Goal: Information Seeking & Learning: Learn about a topic

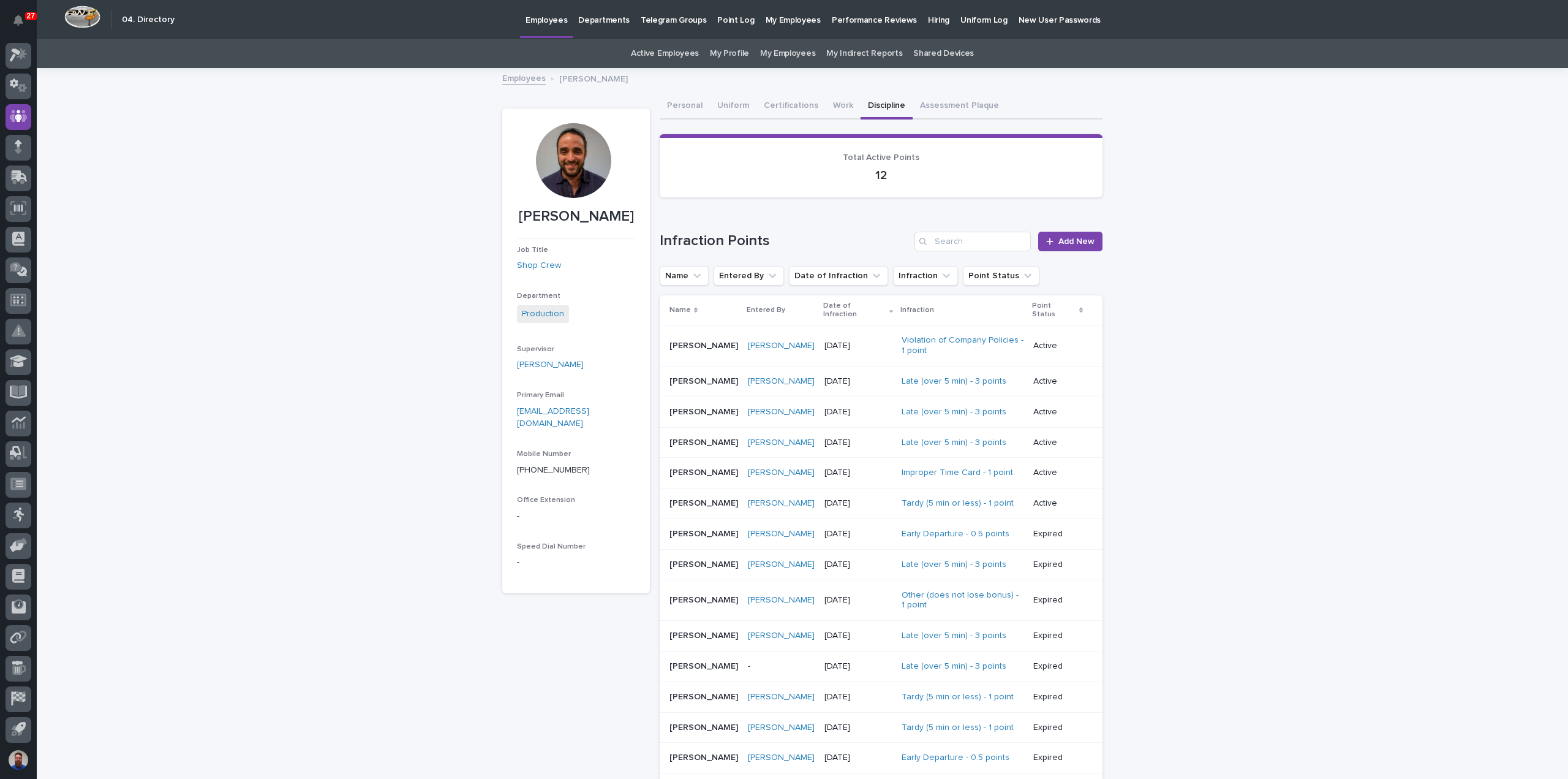
click at [570, 159] on div at bounding box center [574, 160] width 75 height 75
click at [832, 103] on button "Work" at bounding box center [843, 106] width 35 height 26
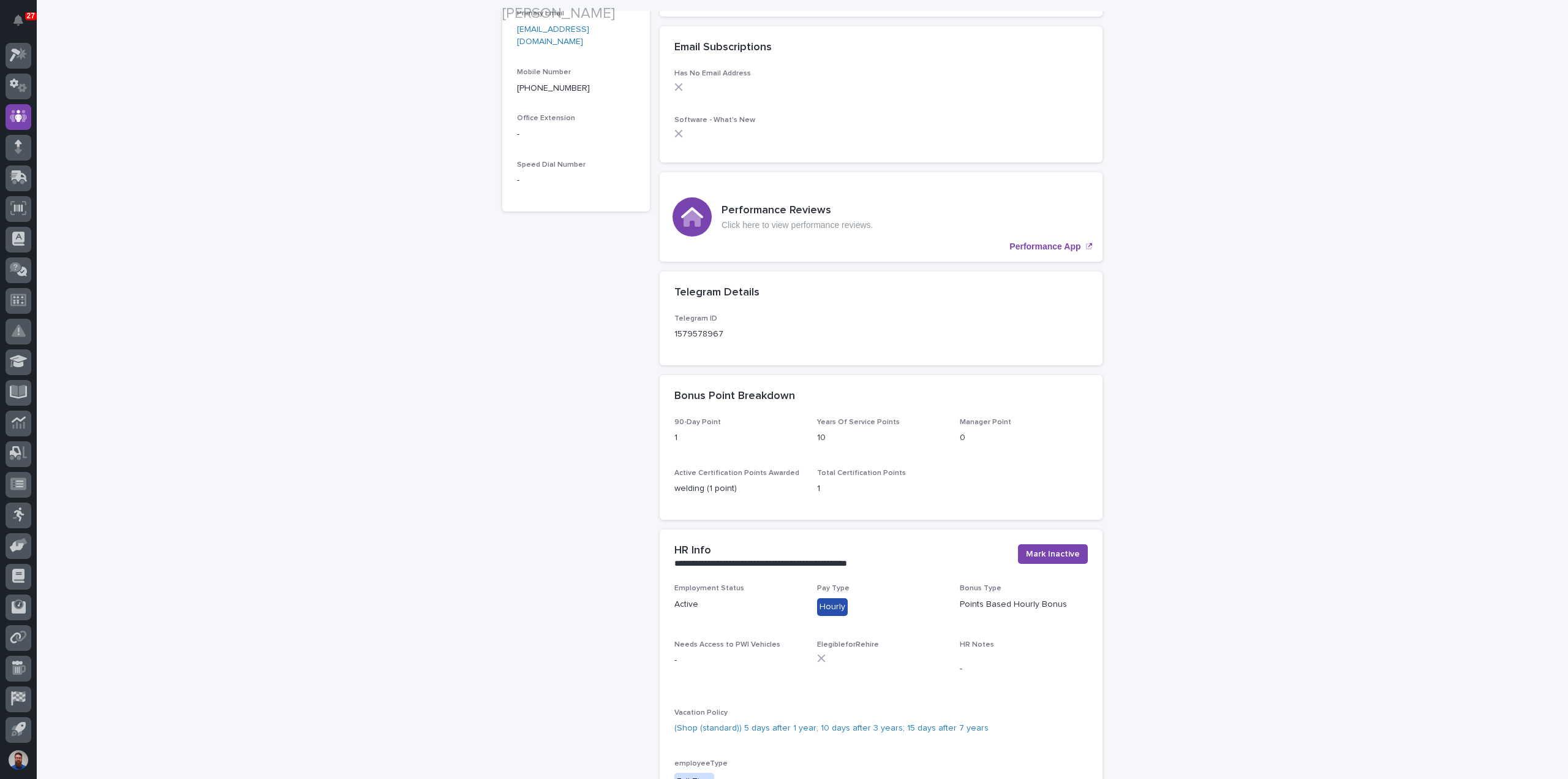
scroll to position [408, 0]
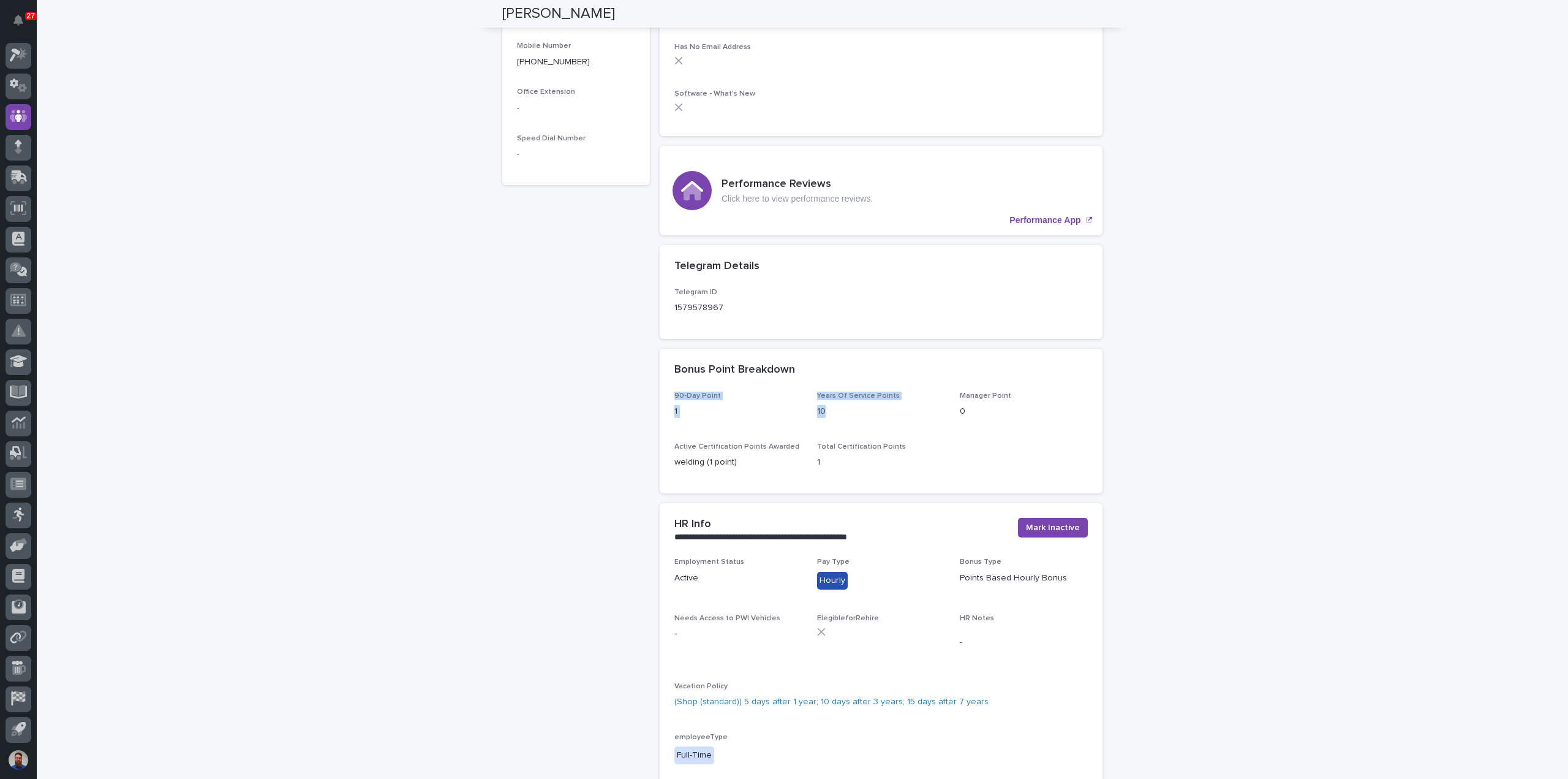
drag, startPoint x: 813, startPoint y: 392, endPoint x: 881, endPoint y: 418, distance: 72.8
click at [881, 418] on section "Bonus Point Breakdown 90-Day Point 1 Years Of Service Points 10 Manager Point 0…" at bounding box center [881, 421] width 443 height 144
click at [881, 418] on div "Years Of Service Points 10" at bounding box center [881, 409] width 128 height 36
drag, startPoint x: 884, startPoint y: 463, endPoint x: 782, endPoint y: 409, distance: 115.4
click at [782, 409] on div "90-Day Point 1 Years Of Service Points 10 Manager Point 0 Active Certification …" at bounding box center [881, 435] width 413 height 87
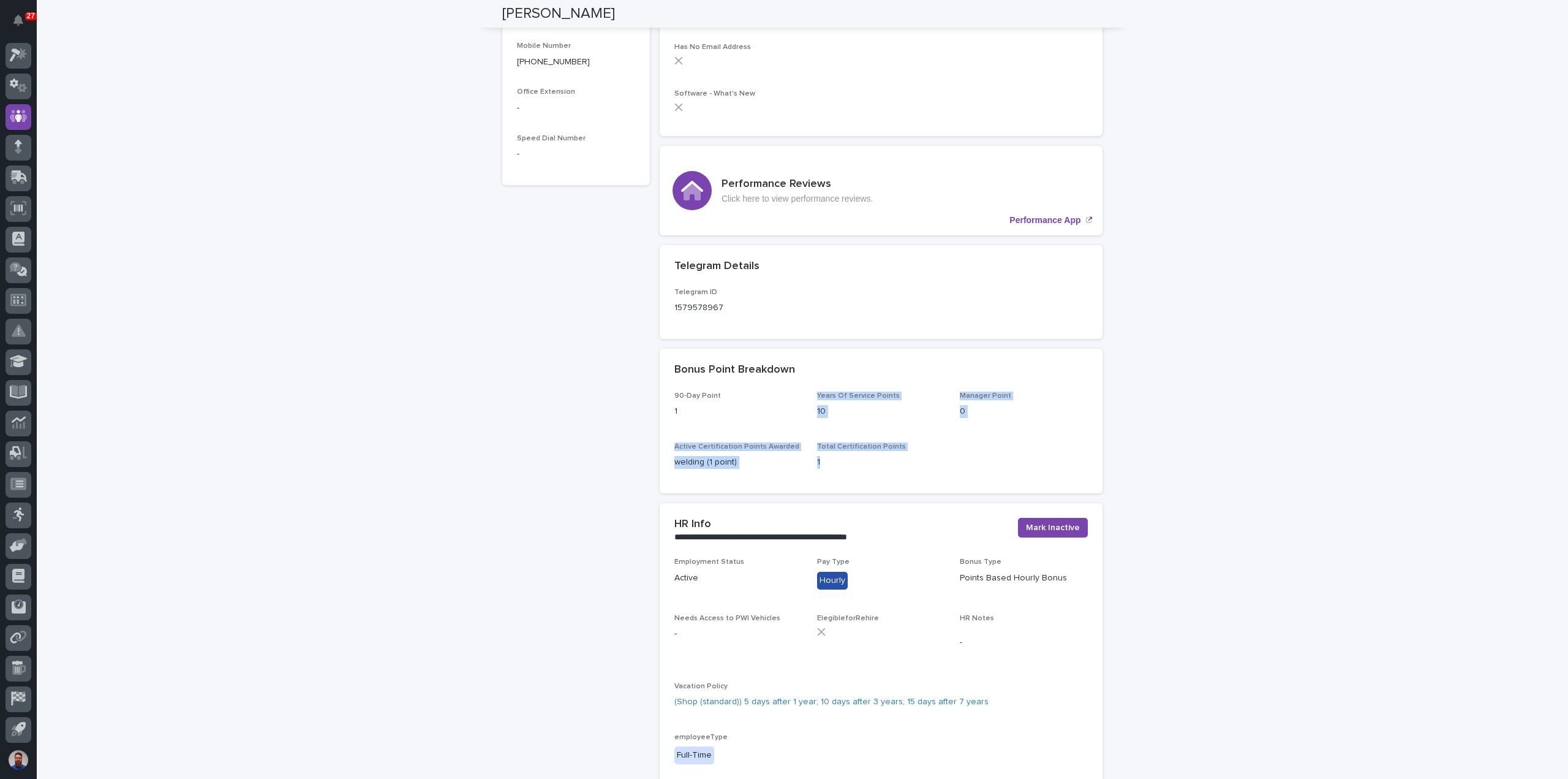
click at [781, 408] on p "1" at bounding box center [738, 412] width 128 height 13
drag, startPoint x: 854, startPoint y: 465, endPoint x: 774, endPoint y: 394, distance: 107.0
click at [772, 395] on div "90-Day Point 1 Years Of Service Points 10 Manager Point 0 Active Certification …" at bounding box center [881, 435] width 413 height 87
click at [780, 415] on p "1" at bounding box center [738, 412] width 128 height 13
click at [835, 403] on div "10" at bounding box center [881, 410] width 128 height 15
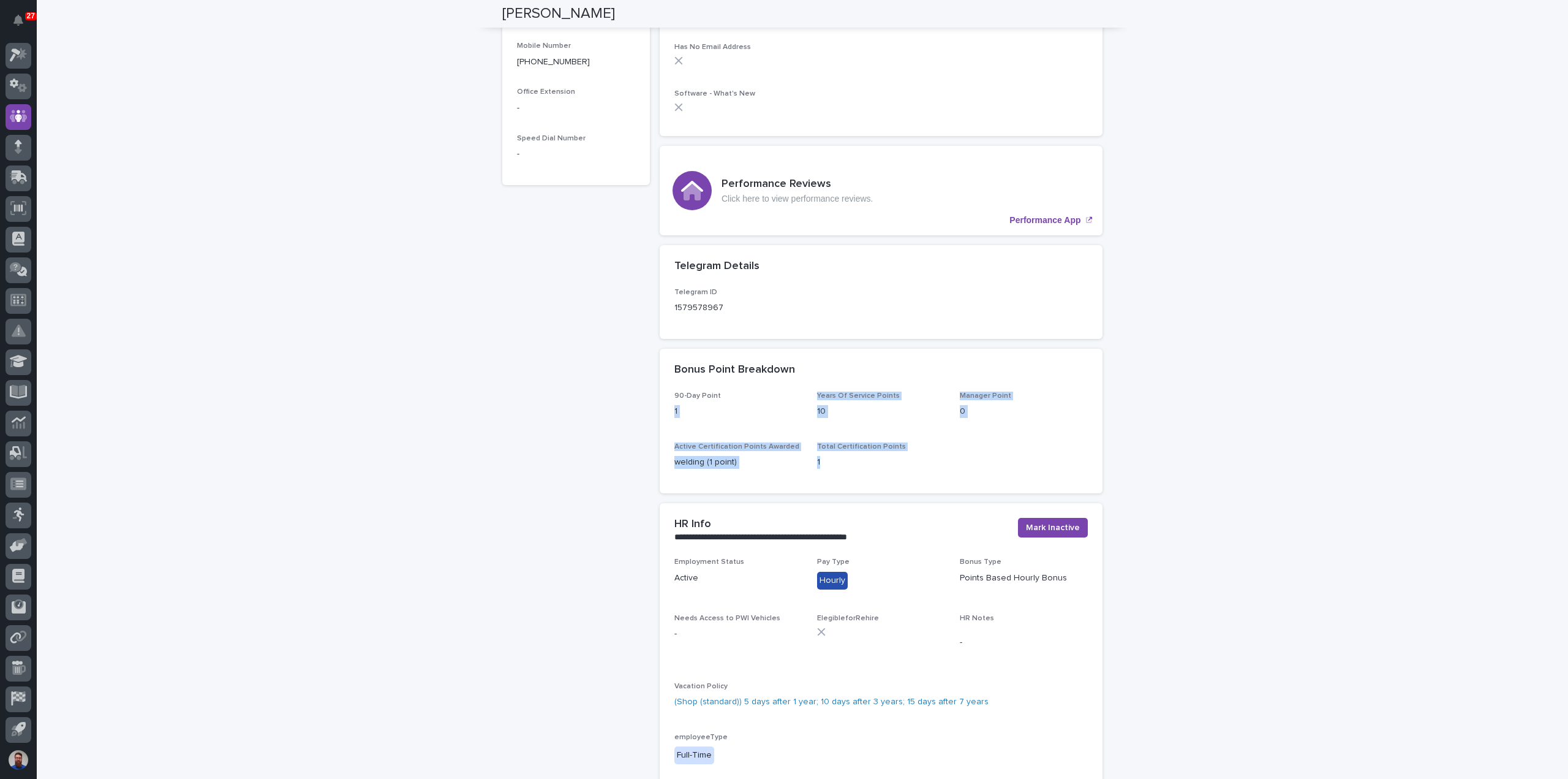
click at [846, 413] on p "10" at bounding box center [881, 412] width 128 height 13
click at [847, 421] on div "Years Of Service Points 10" at bounding box center [881, 409] width 128 height 36
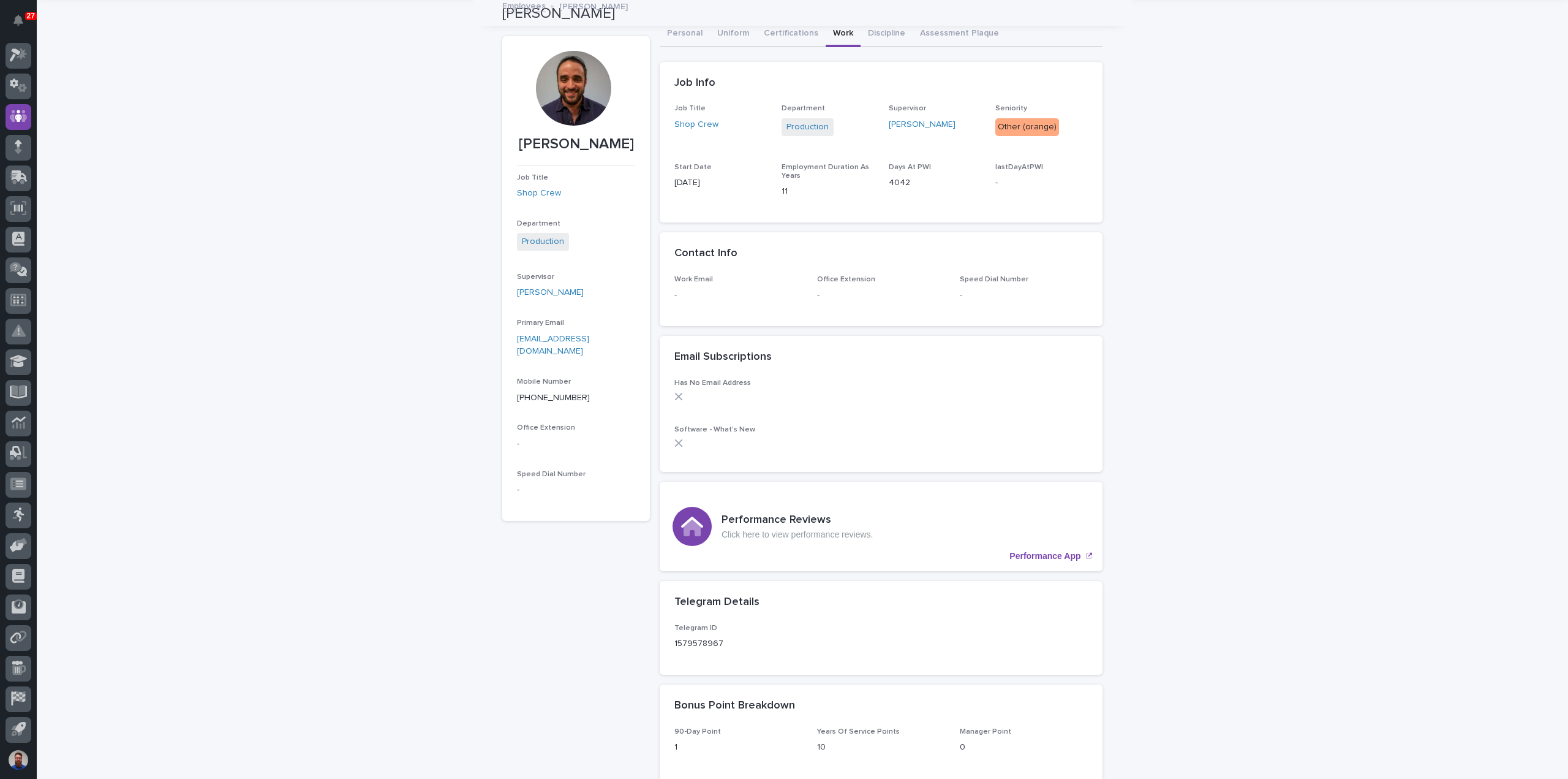
scroll to position [0, 0]
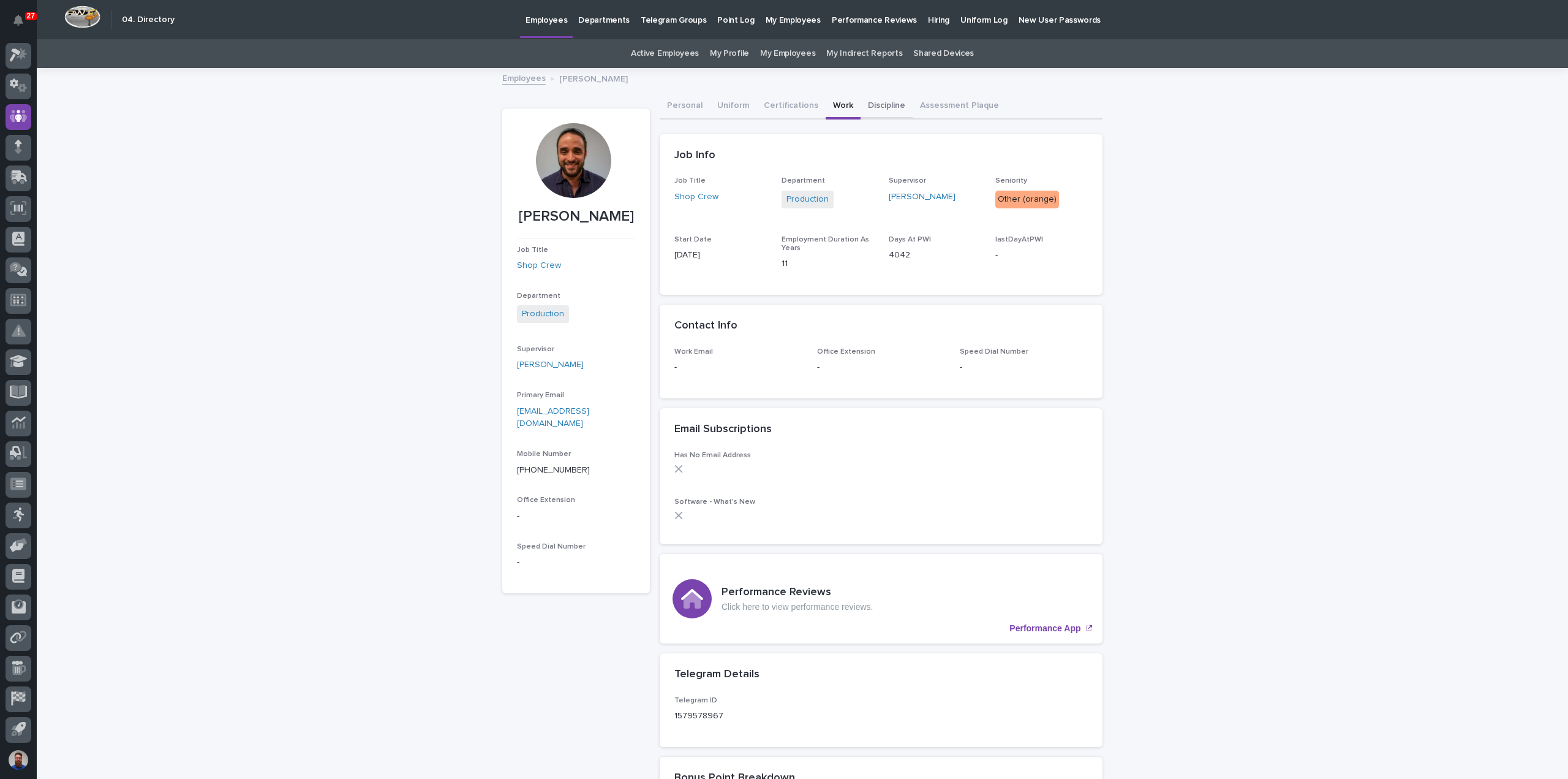
click at [886, 112] on button "Discipline" at bounding box center [887, 106] width 52 height 26
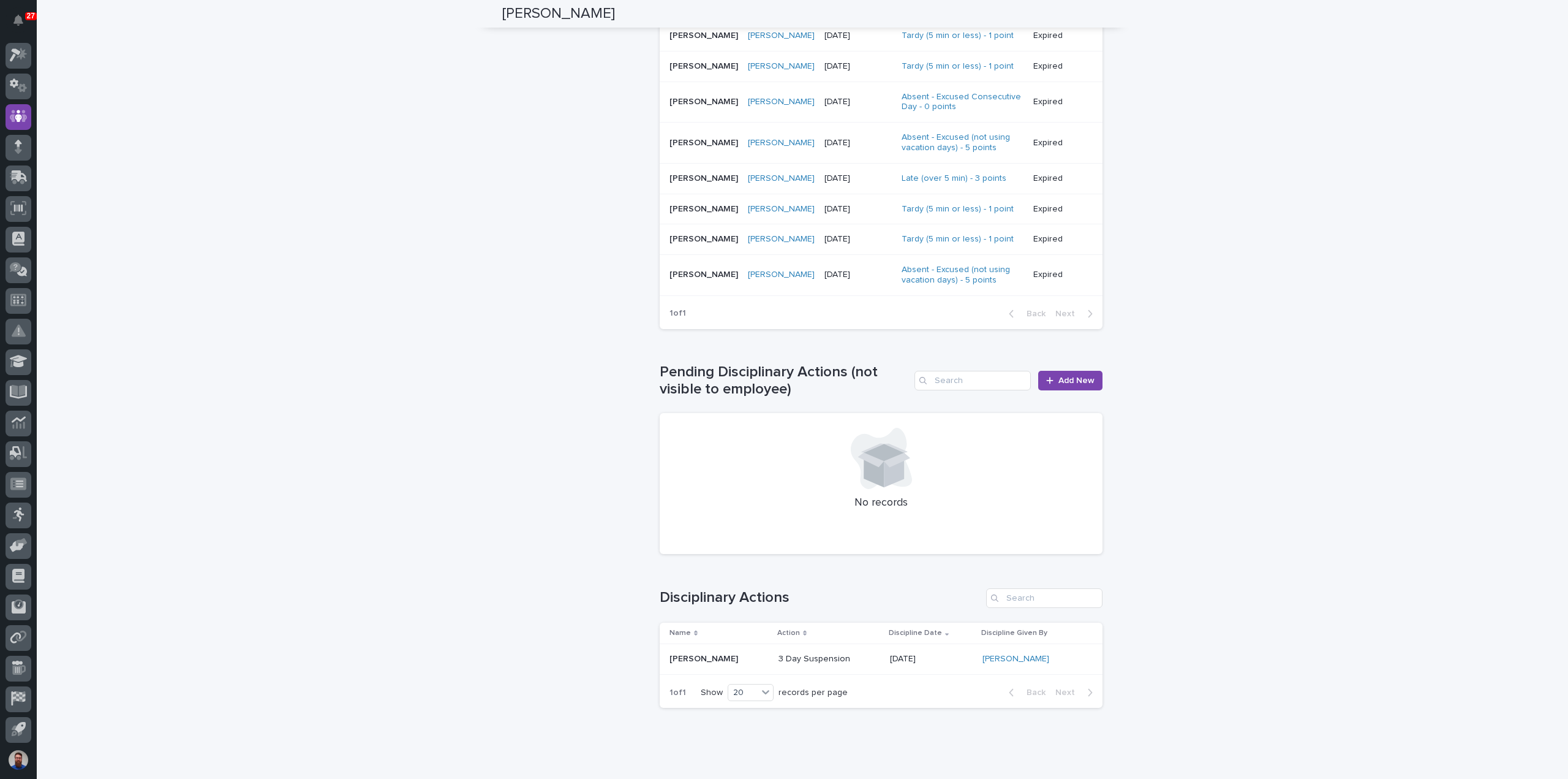
scroll to position [803, 0]
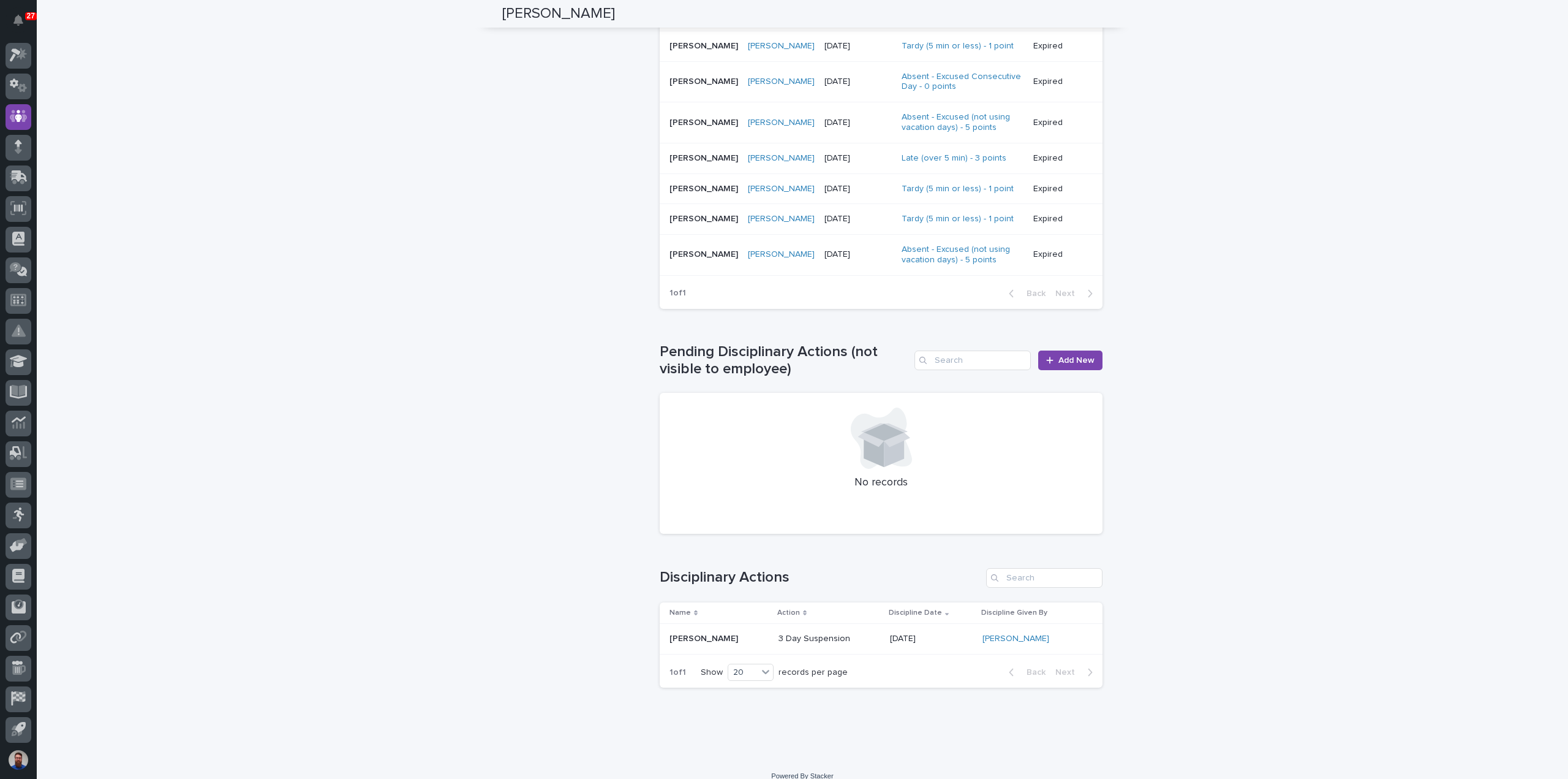
click at [844, 630] on div "3 Day Suspension" at bounding box center [829, 639] width 102 height 21
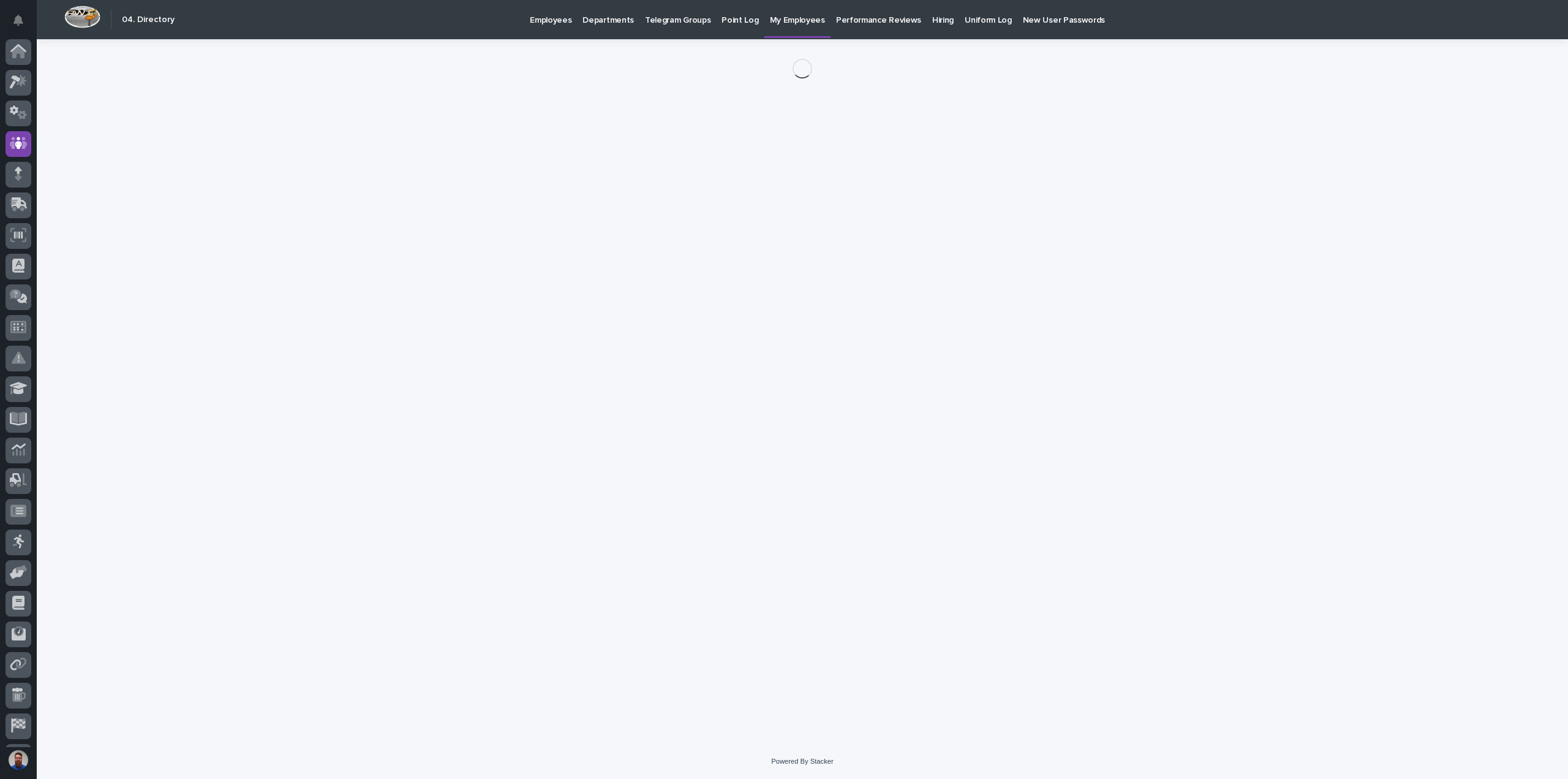
scroll to position [27, 0]
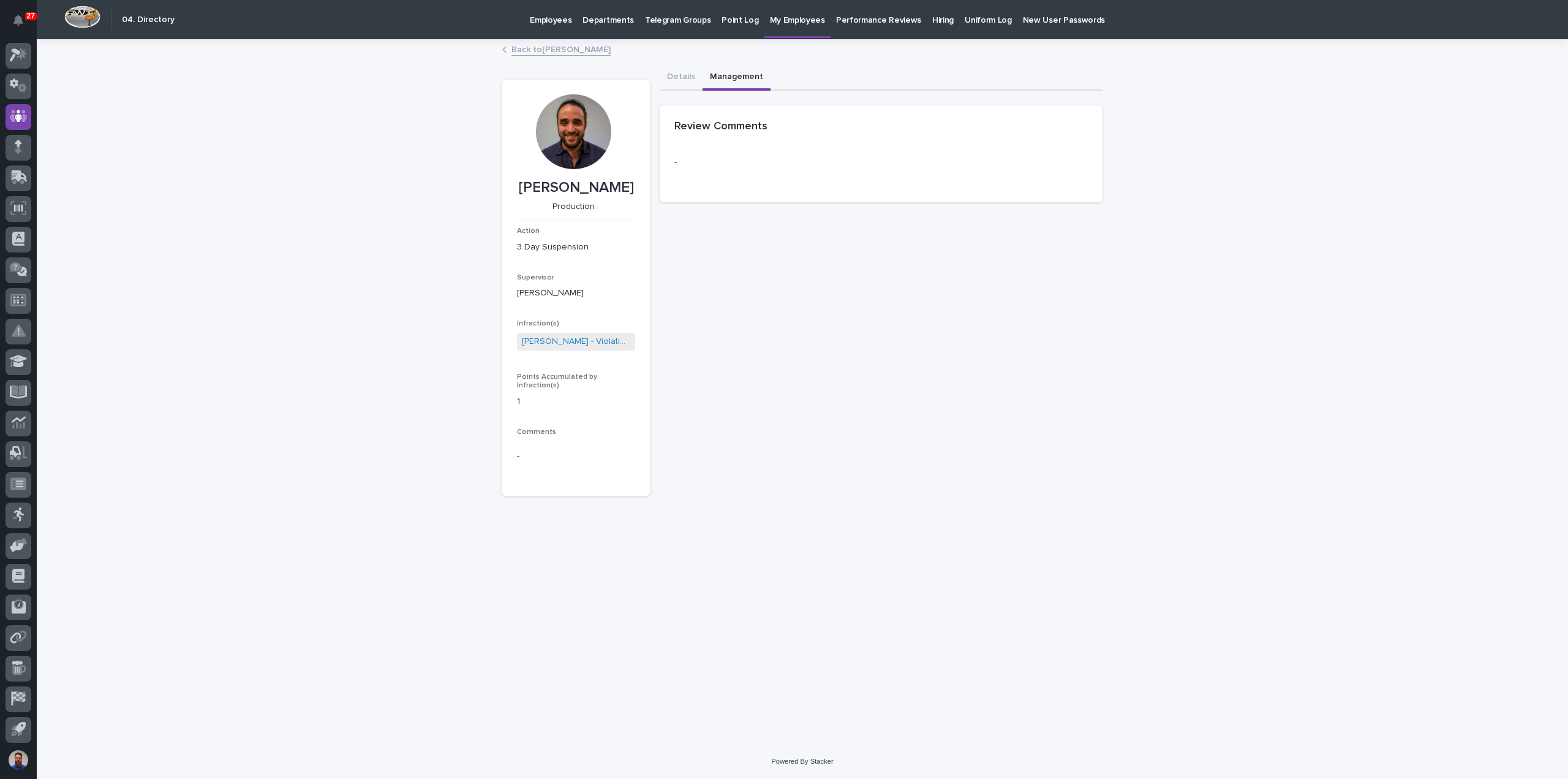
click at [721, 80] on button "Management" at bounding box center [736, 78] width 68 height 26
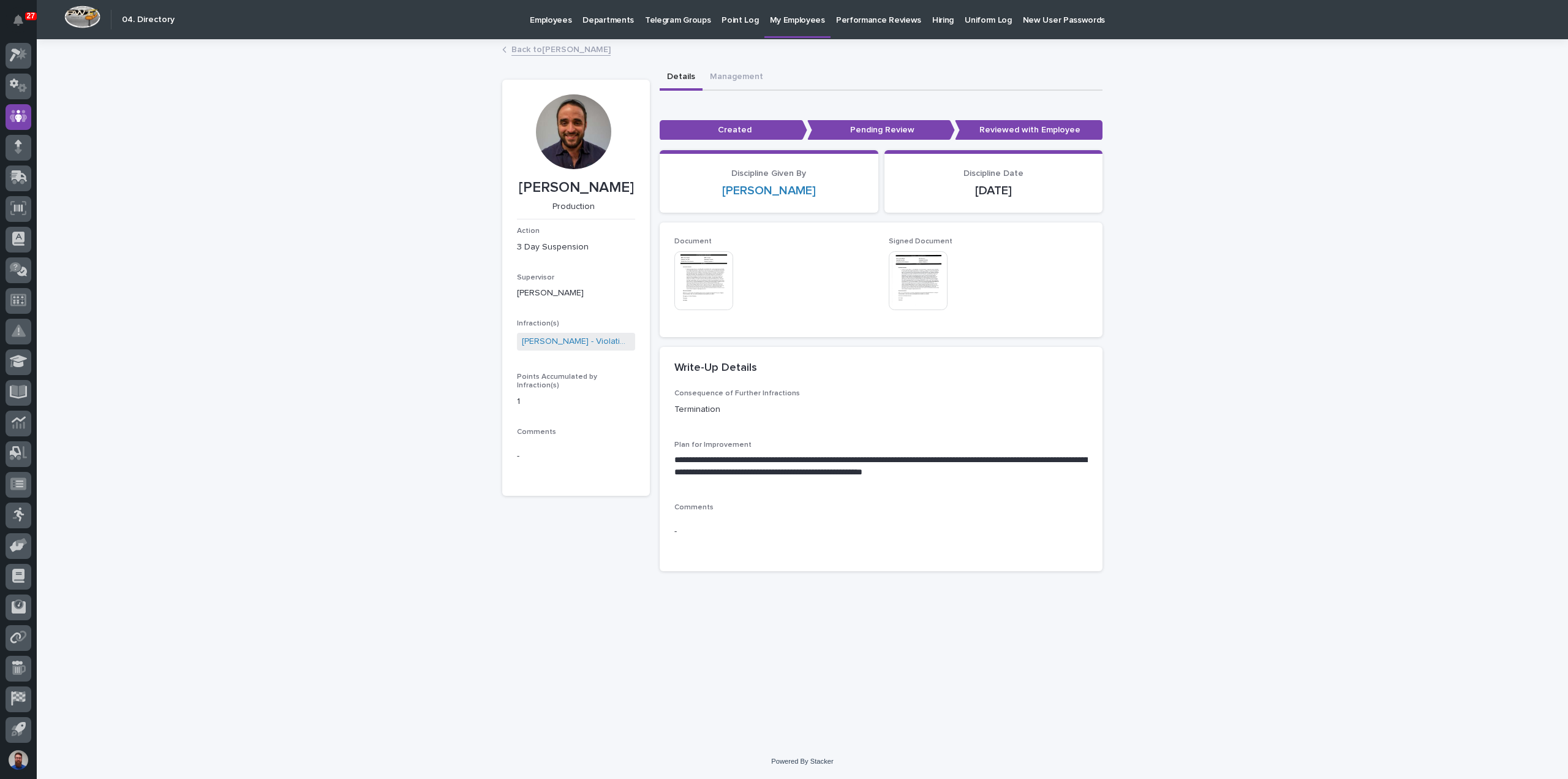
click at [682, 81] on button "Details" at bounding box center [681, 78] width 43 height 26
click at [932, 287] on img at bounding box center [918, 281] width 59 height 59
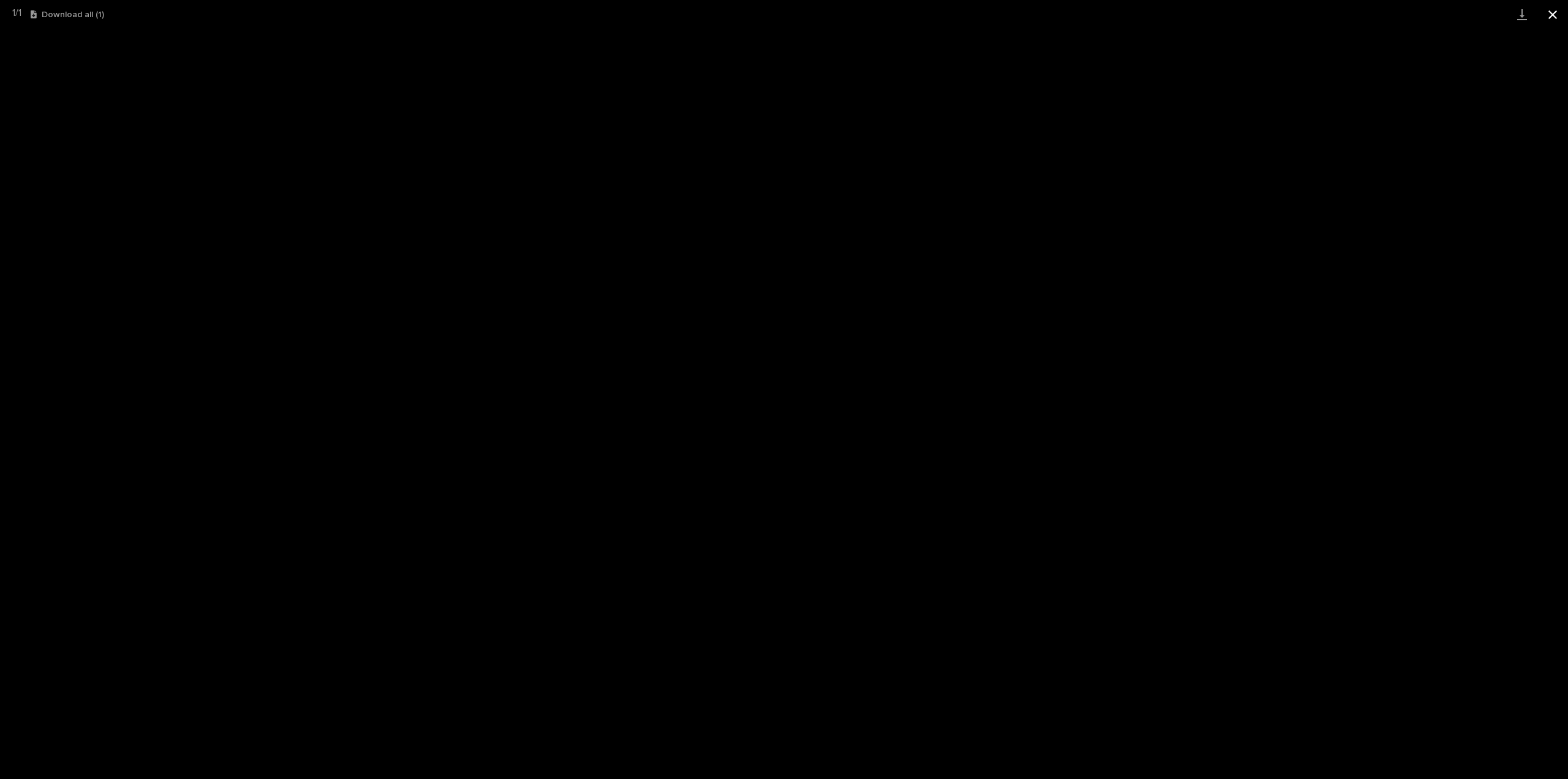
click at [1551, 16] on button "Close gallery" at bounding box center [1553, 14] width 31 height 29
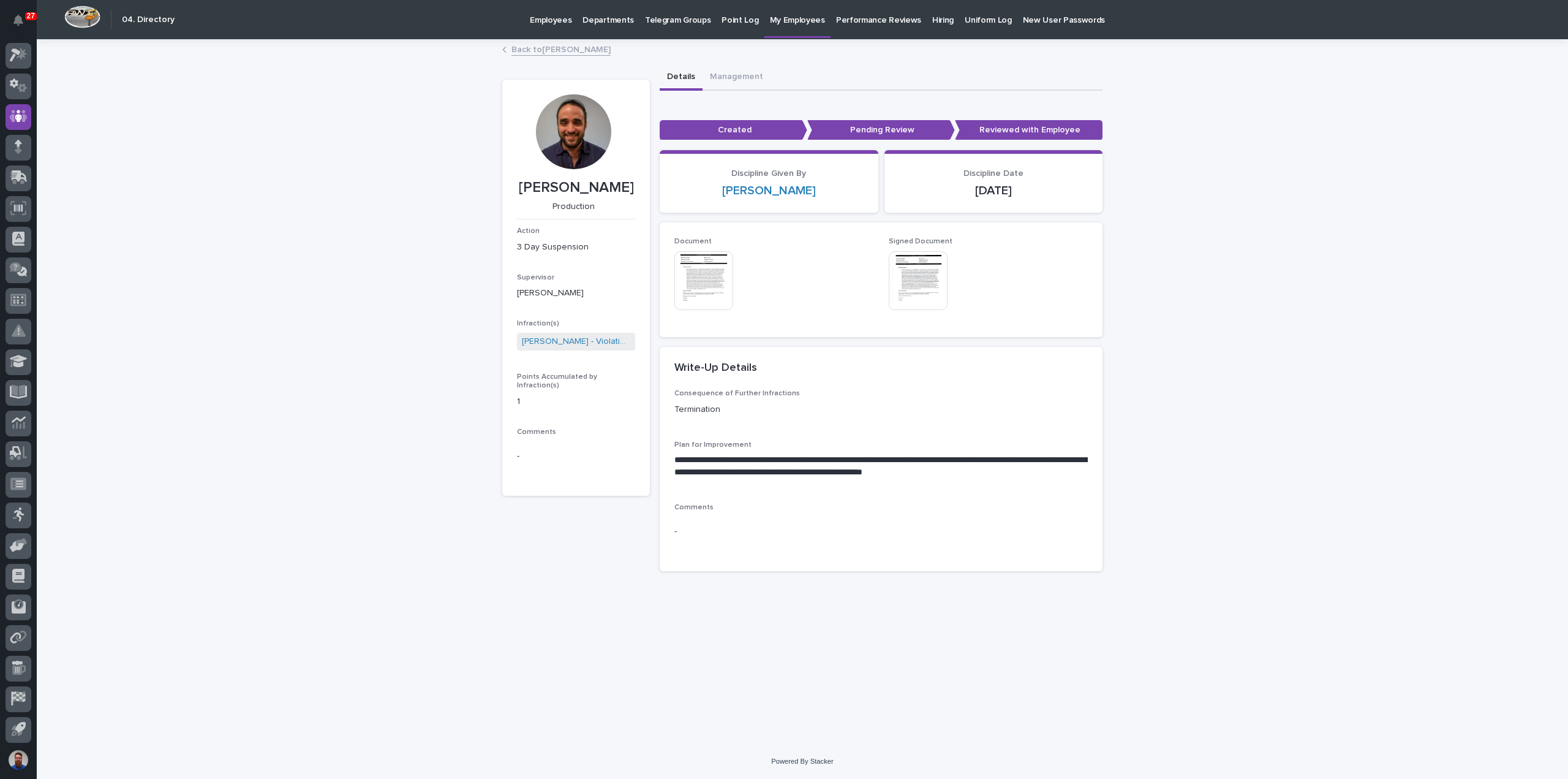
click at [711, 285] on img at bounding box center [703, 281] width 59 height 59
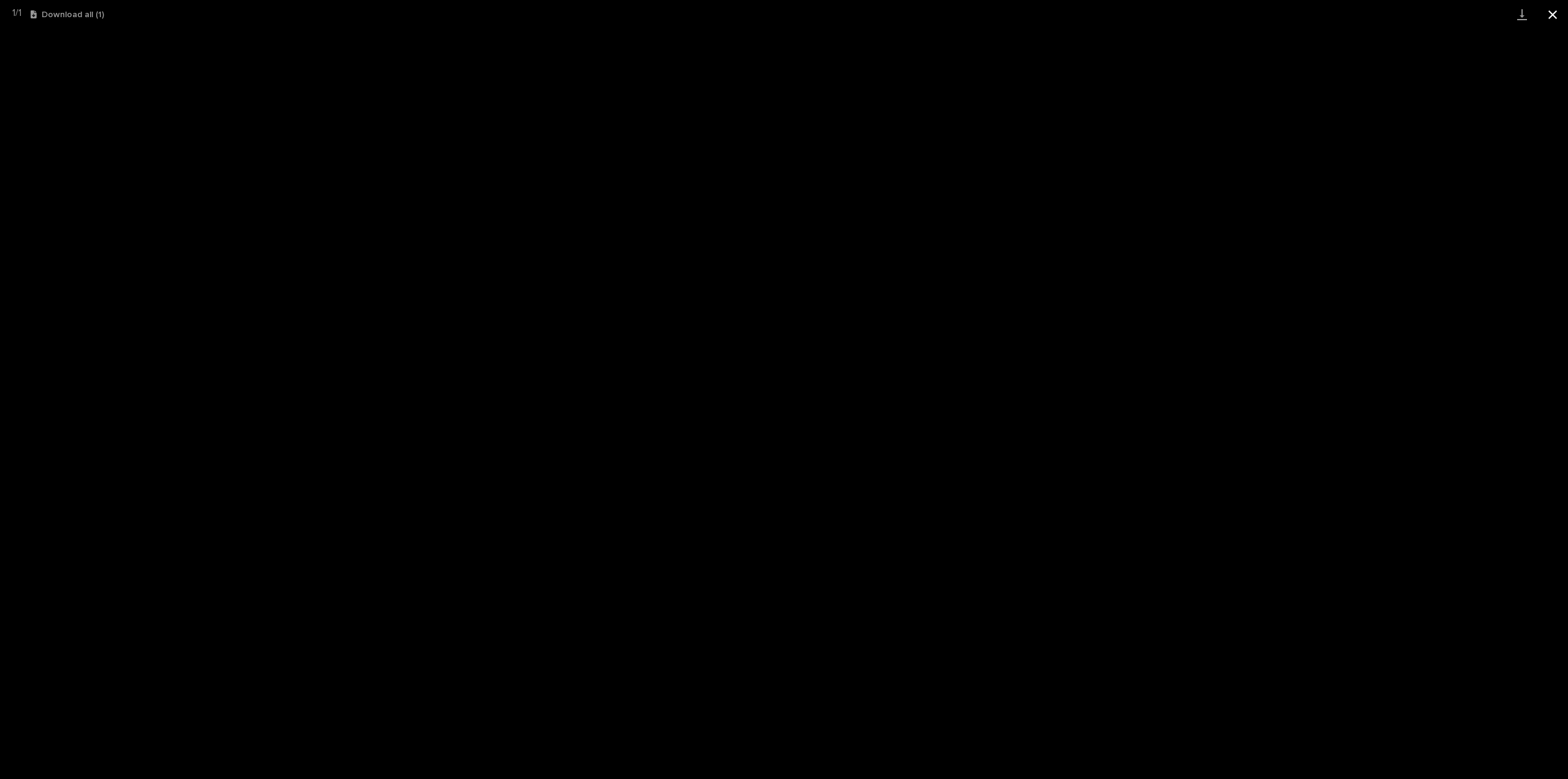
click at [1548, 13] on button "Close gallery" at bounding box center [1553, 14] width 31 height 29
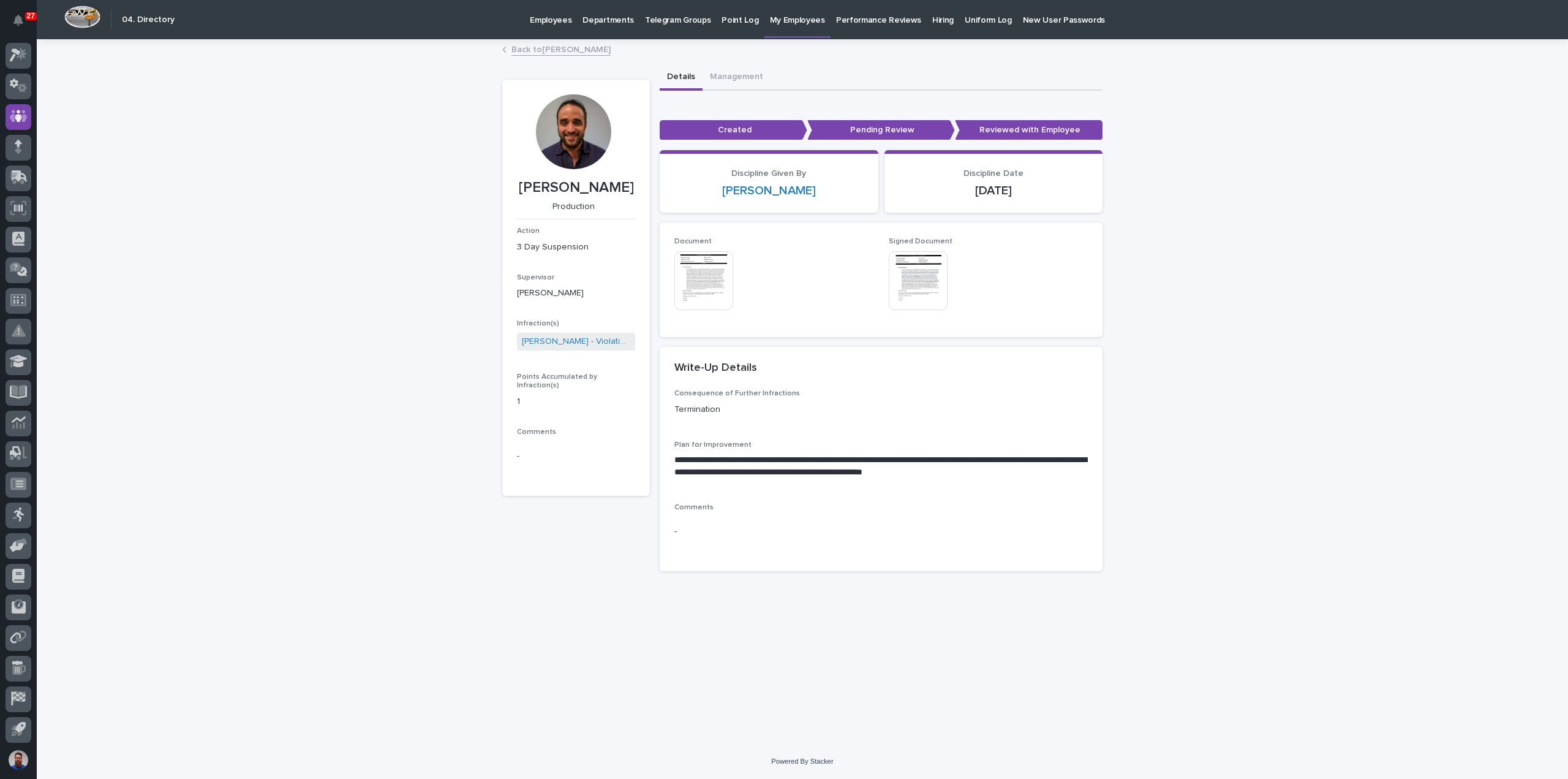
click at [936, 273] on img at bounding box center [918, 281] width 59 height 59
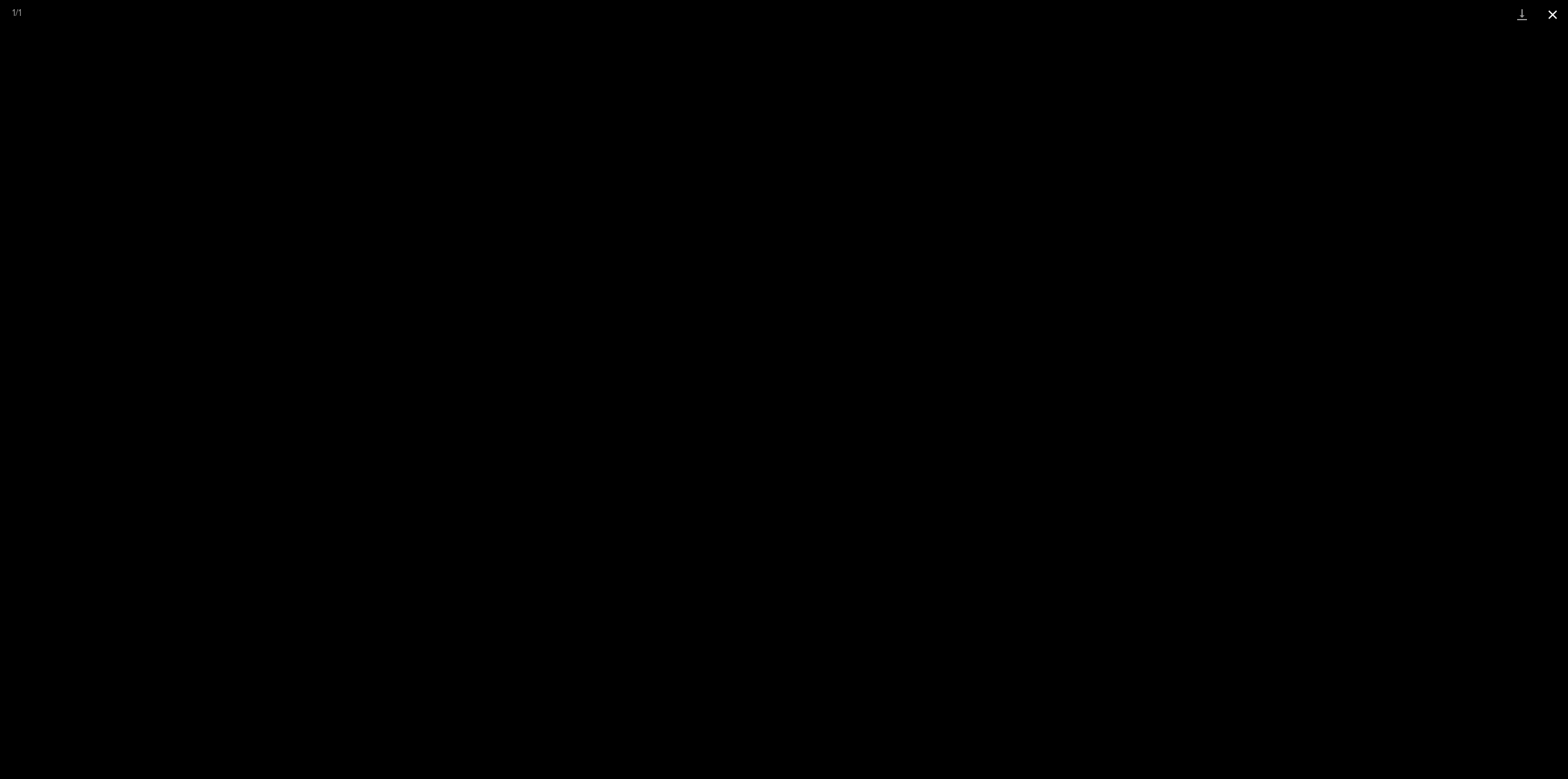
click at [1564, 18] on button "Close gallery" at bounding box center [1553, 14] width 31 height 29
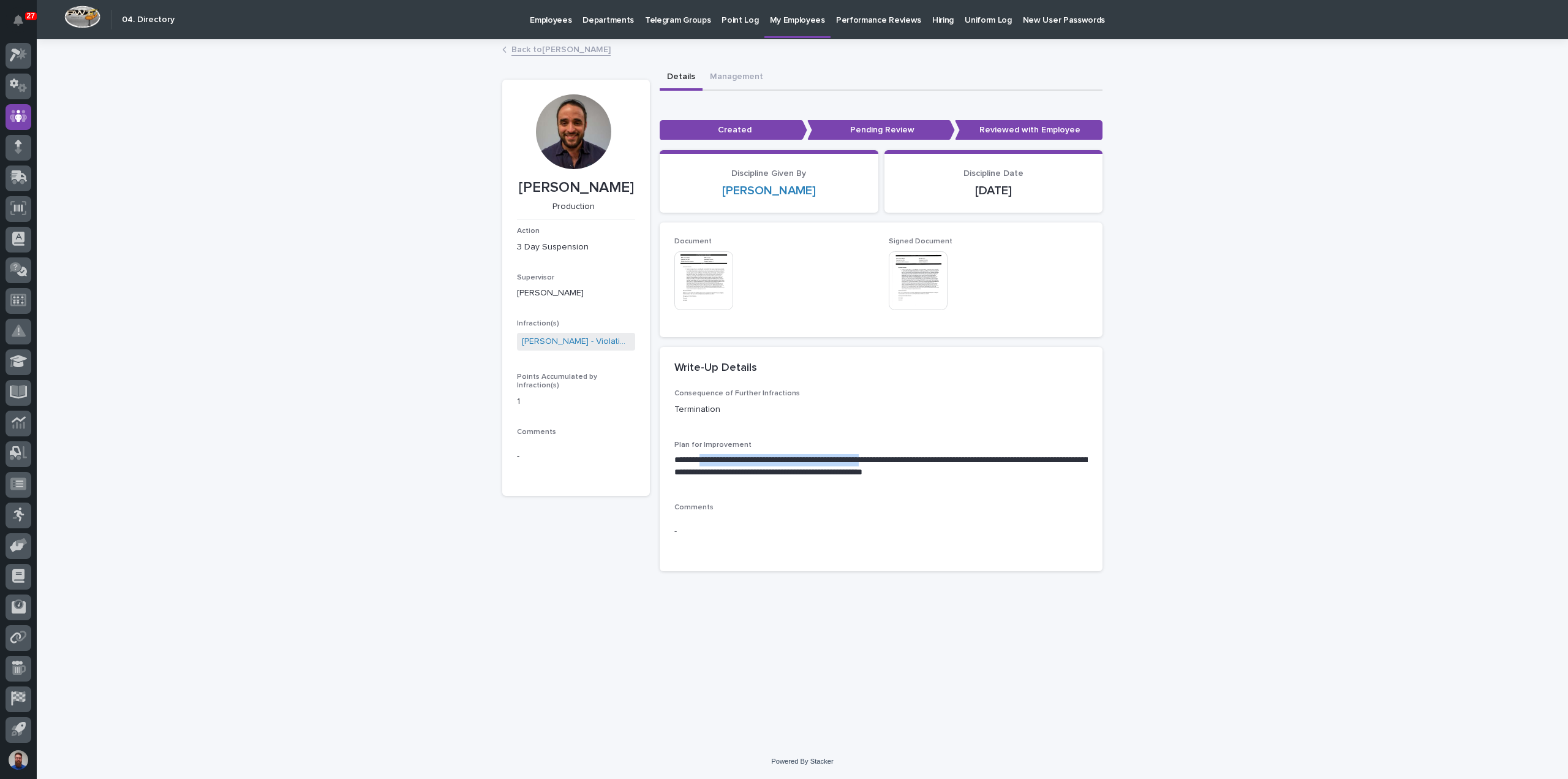
drag, startPoint x: 829, startPoint y: 454, endPoint x: 903, endPoint y: 453, distance: 74.0
click at [903, 453] on div "**********" at bounding box center [881, 464] width 413 height 48
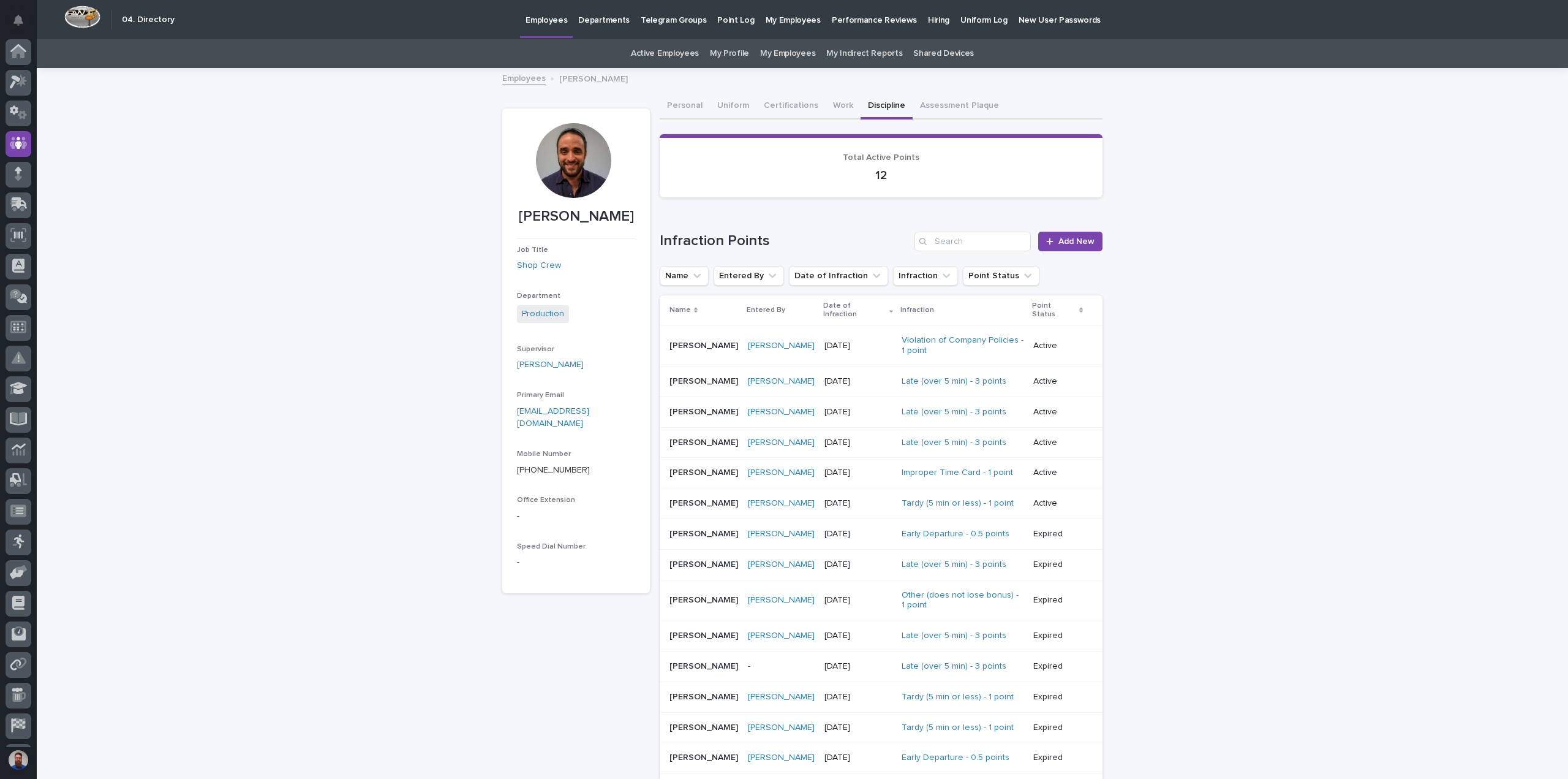
scroll to position [27, 0]
click at [815, 341] on div "Austin Beachy" at bounding box center [781, 346] width 67 height 10
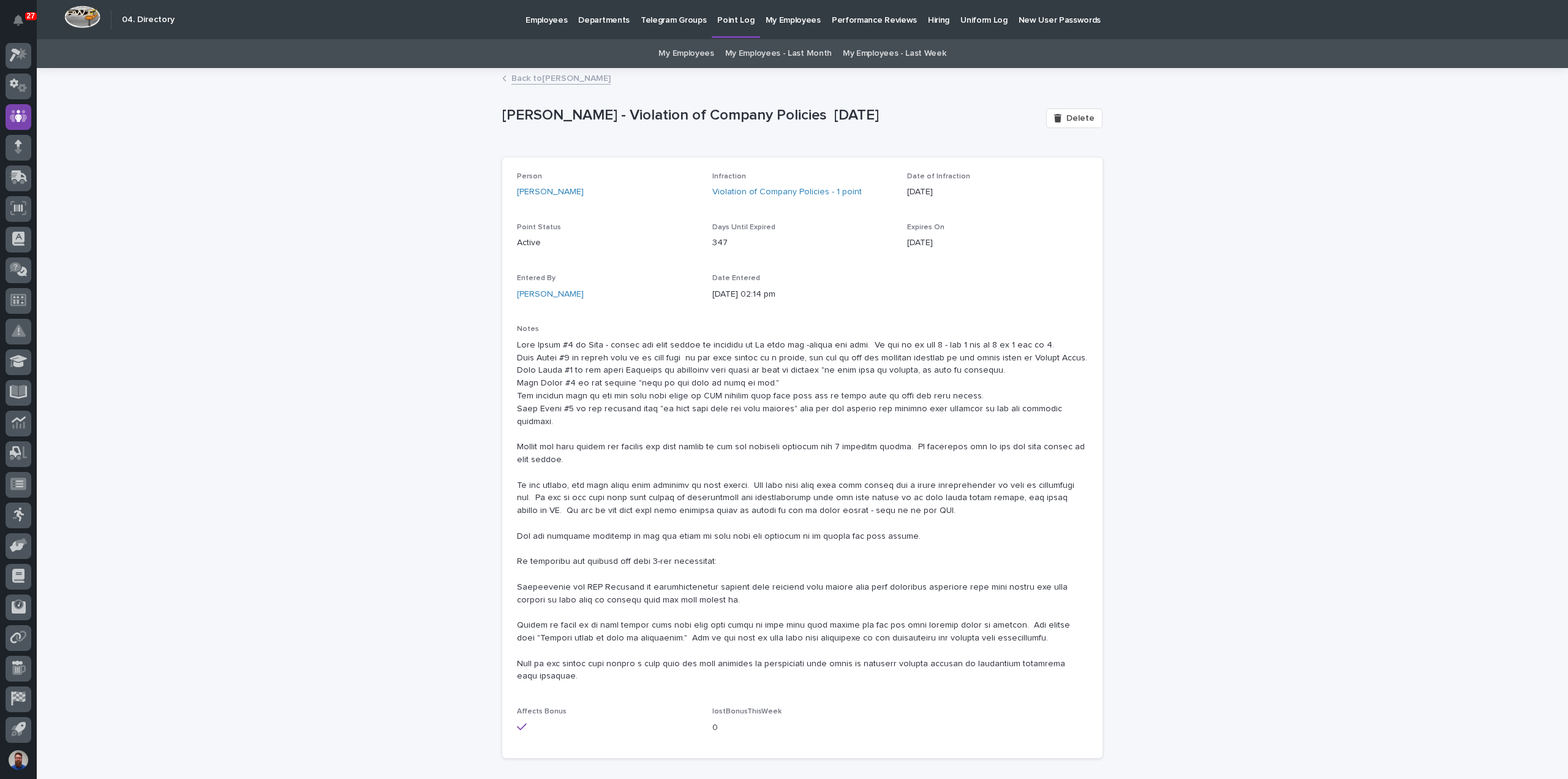
scroll to position [73, 0]
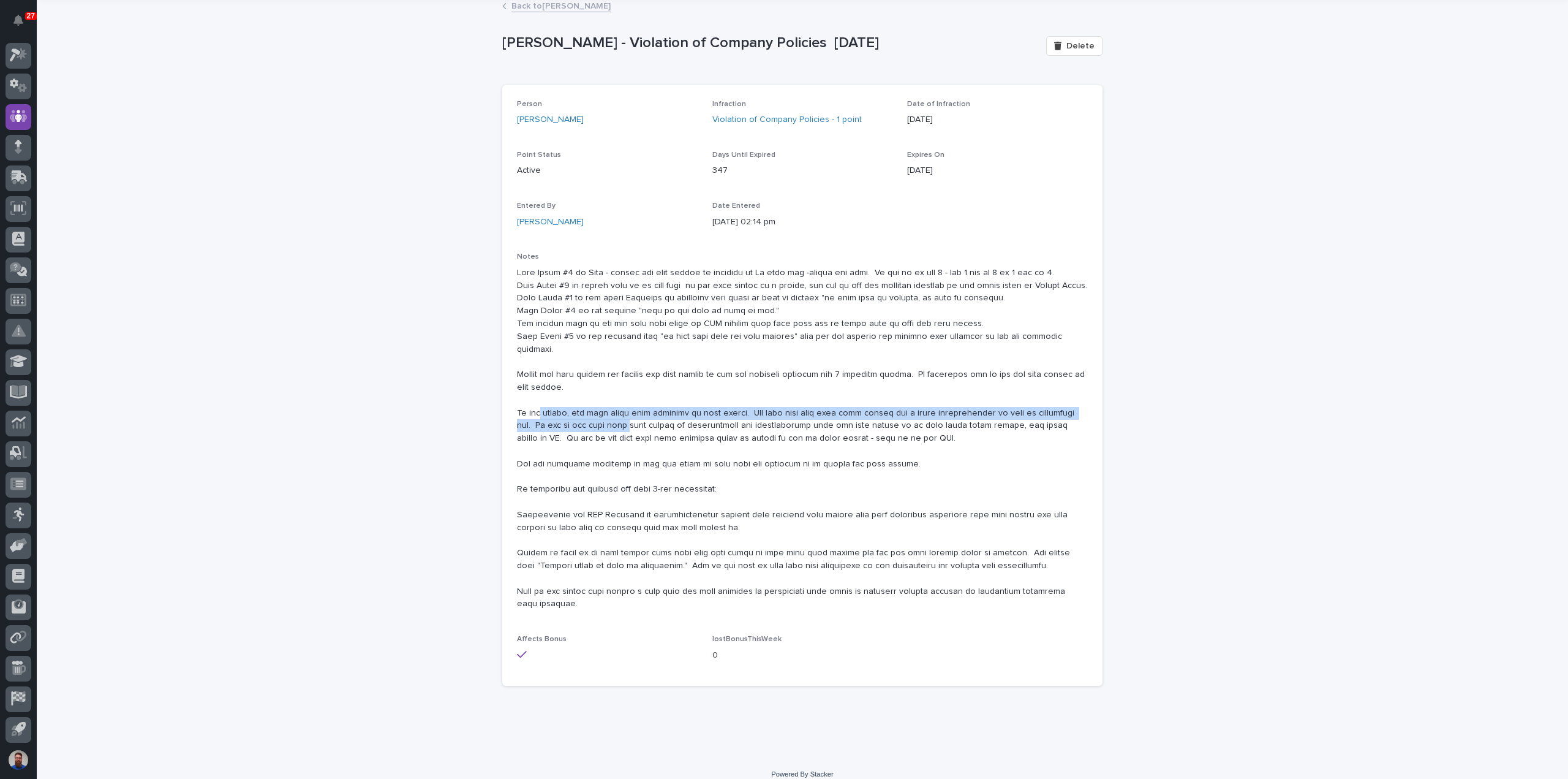
drag, startPoint x: 532, startPoint y: 396, endPoint x: 589, endPoint y: 410, distance: 58.7
click at [589, 410] on p at bounding box center [802, 439] width 571 height 344
click at [589, 432] on p at bounding box center [802, 439] width 571 height 344
click at [801, 409] on p at bounding box center [802, 439] width 571 height 344
click at [878, 427] on p at bounding box center [802, 439] width 571 height 344
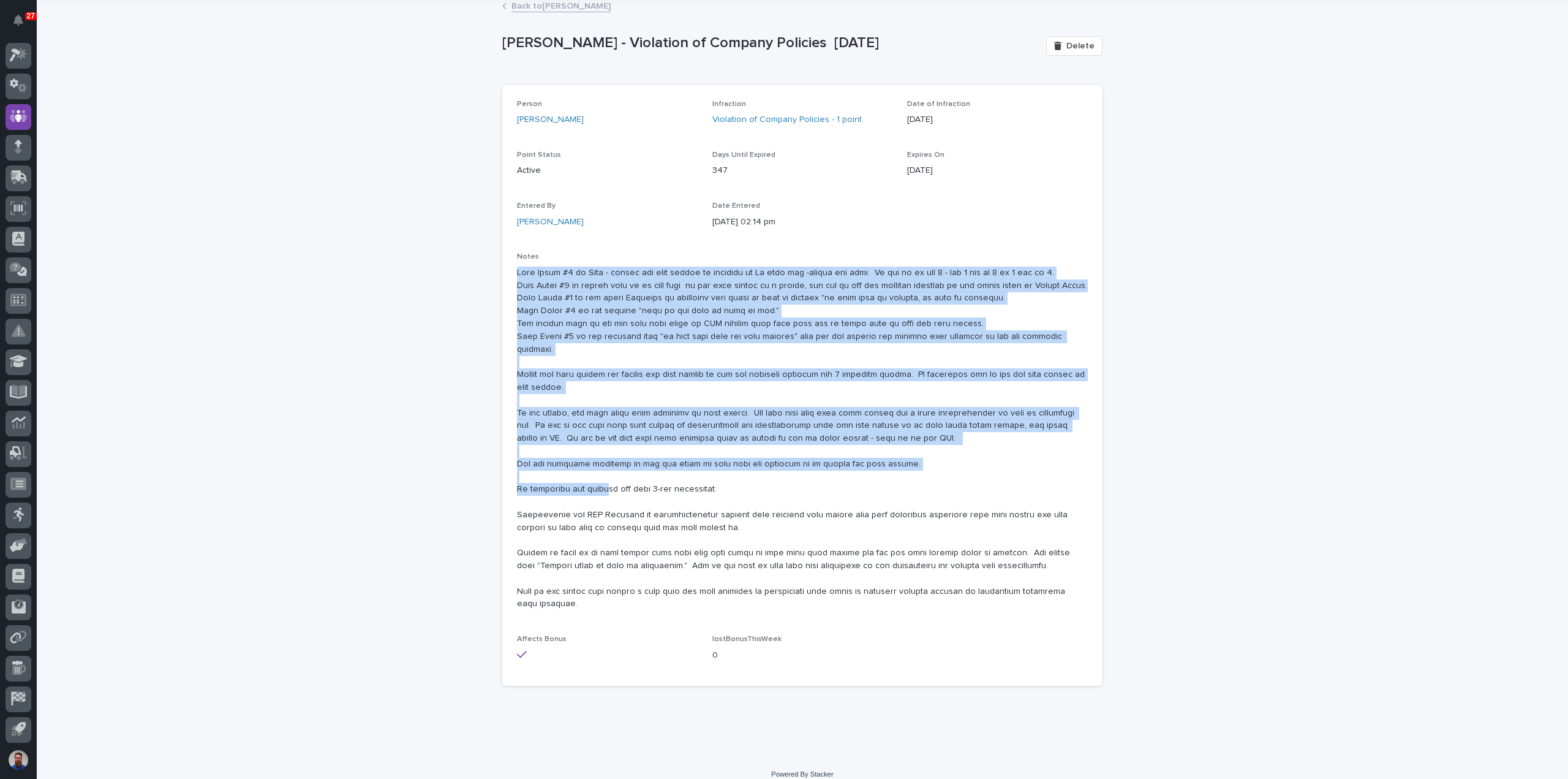
drag, startPoint x: 512, startPoint y: 273, endPoint x: 600, endPoint y: 472, distance: 217.6
click at [600, 472] on p at bounding box center [802, 439] width 571 height 344
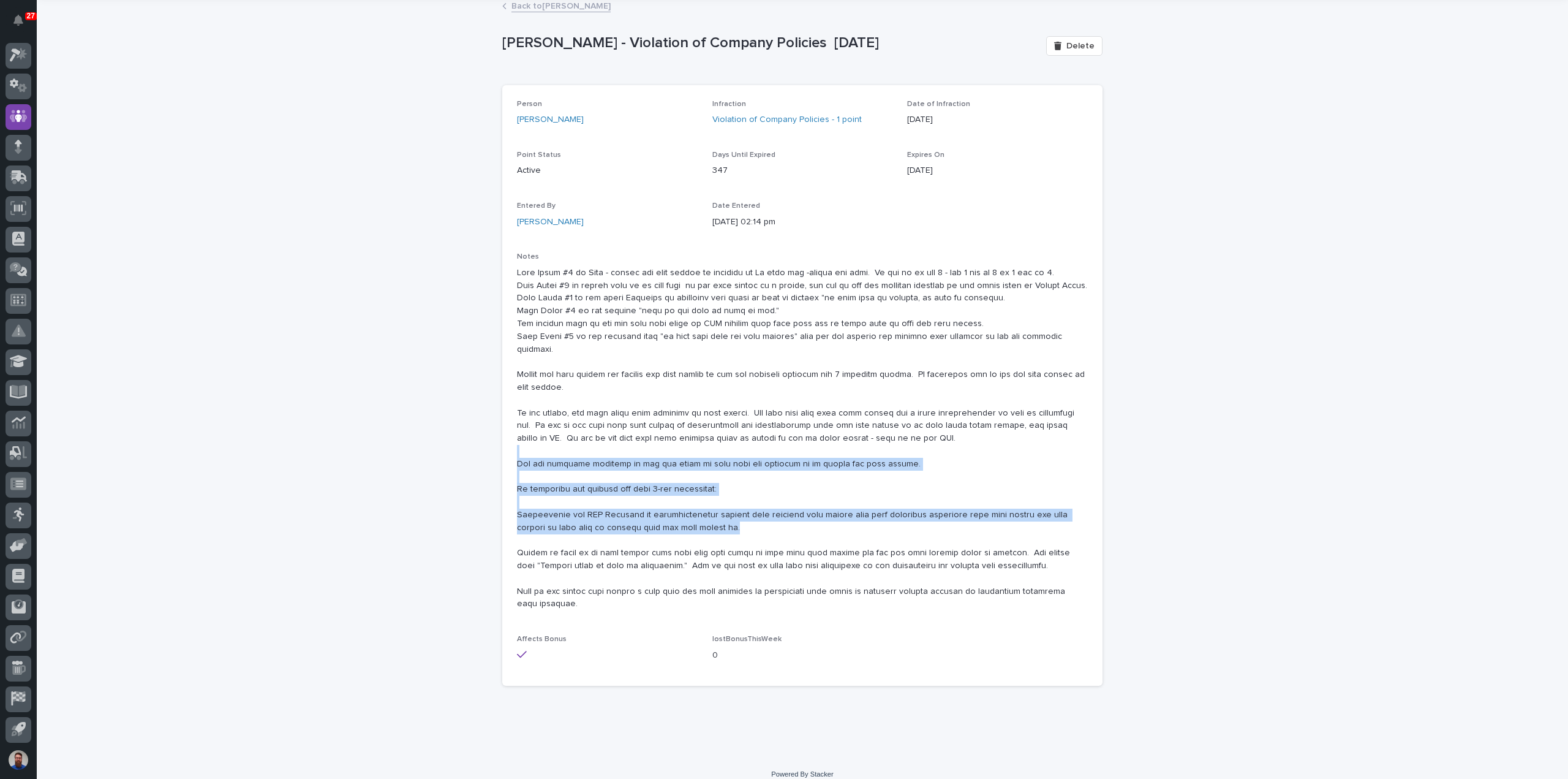
drag, startPoint x: 709, startPoint y: 512, endPoint x: 659, endPoint y: 433, distance: 93.5
click at [659, 433] on p at bounding box center [802, 439] width 571 height 344
click at [657, 506] on p at bounding box center [802, 439] width 571 height 344
drag, startPoint x: 675, startPoint y: 511, endPoint x: 553, endPoint y: 485, distance: 124.7
click at [554, 485] on p at bounding box center [802, 439] width 571 height 344
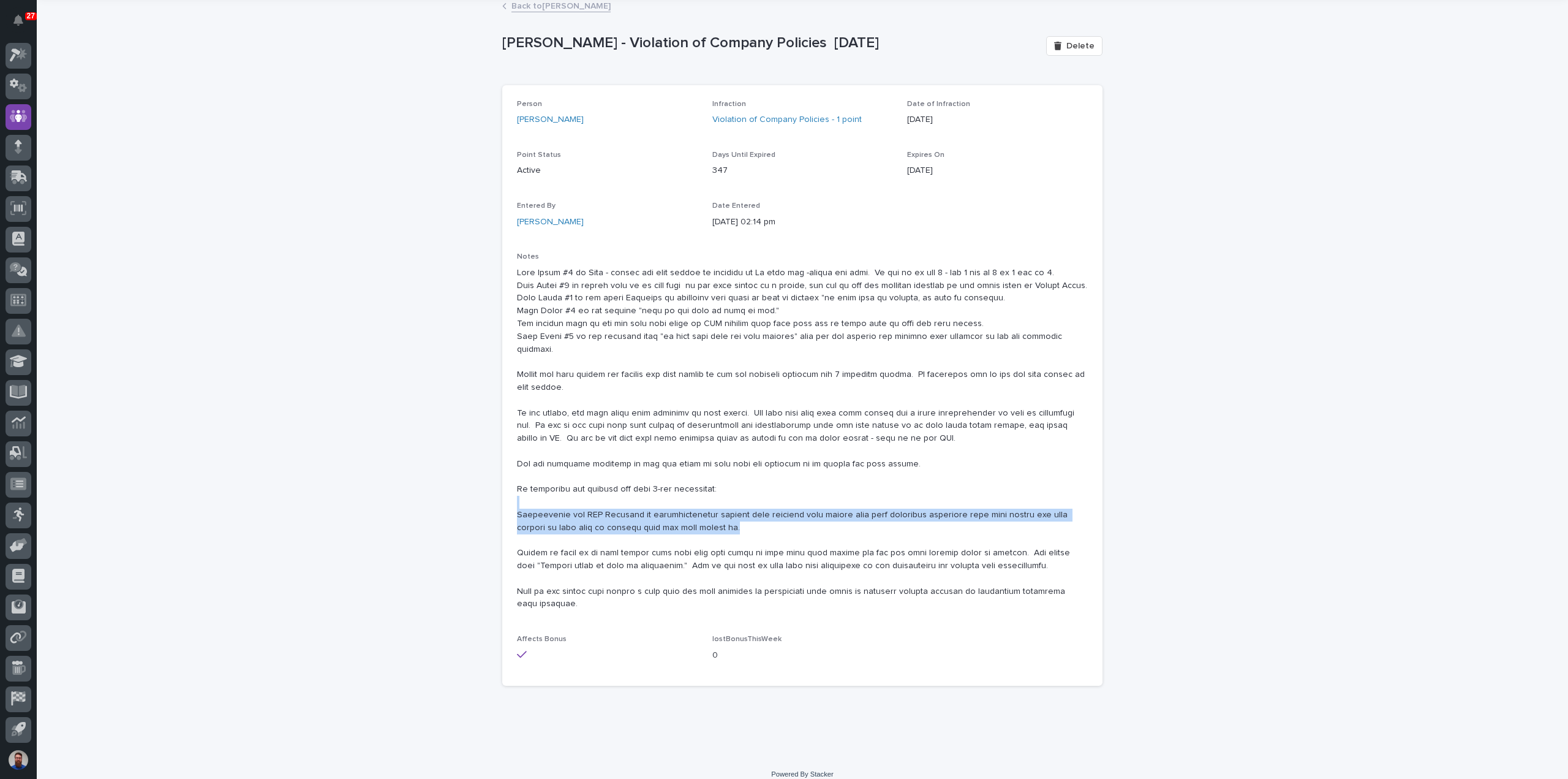
click at [555, 518] on p at bounding box center [802, 439] width 571 height 344
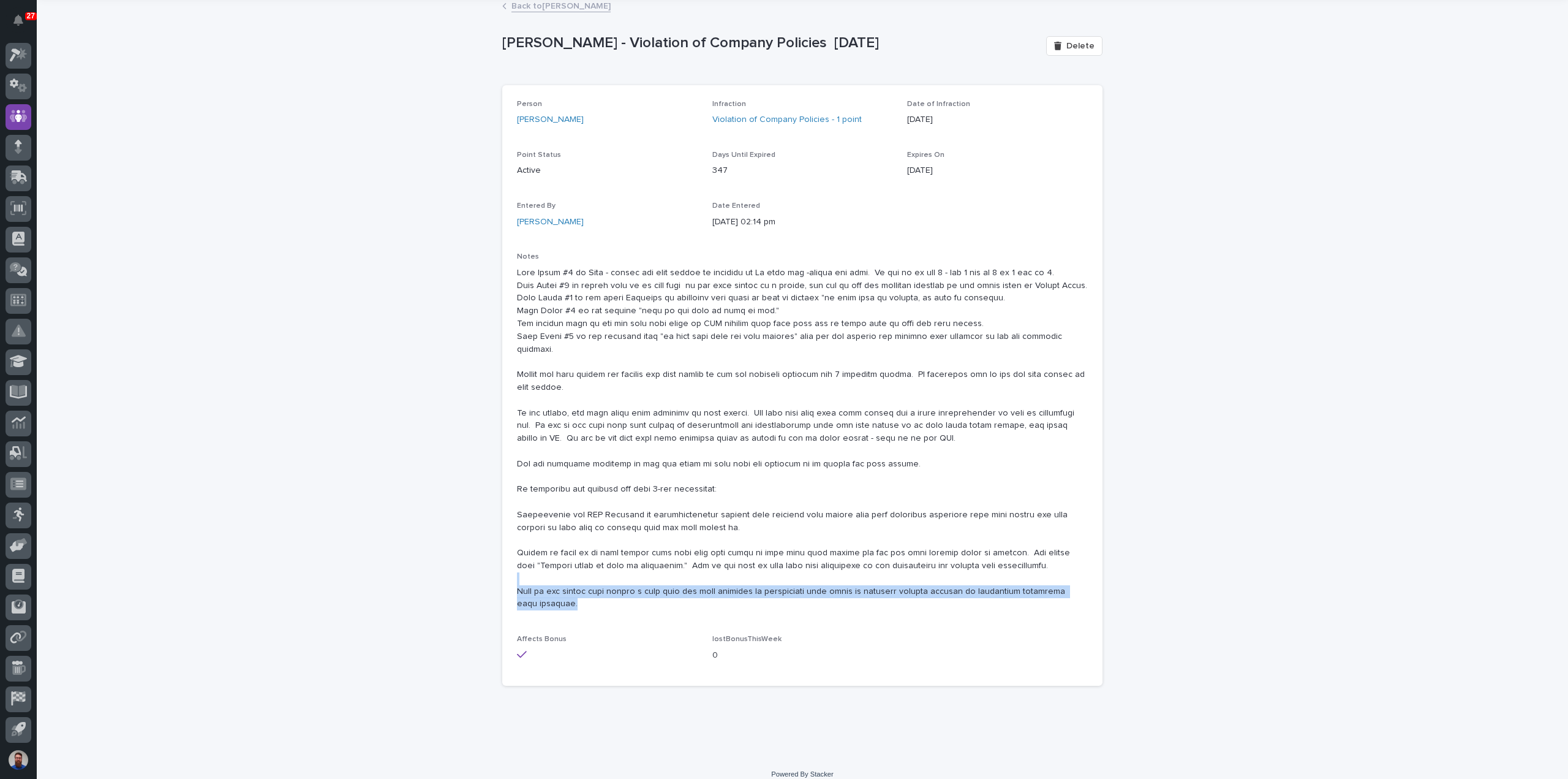
drag, startPoint x: 563, startPoint y: 596, endPoint x: 541, endPoint y: 570, distance: 34.1
click at [541, 570] on p at bounding box center [802, 439] width 571 height 344
drag, startPoint x: 746, startPoint y: 646, endPoint x: 693, endPoint y: 618, distance: 59.9
click at [693, 619] on div "Person Dylan Schlabach Infraction Violation of Company Policies - 1 point Date …" at bounding box center [802, 385] width 571 height 572
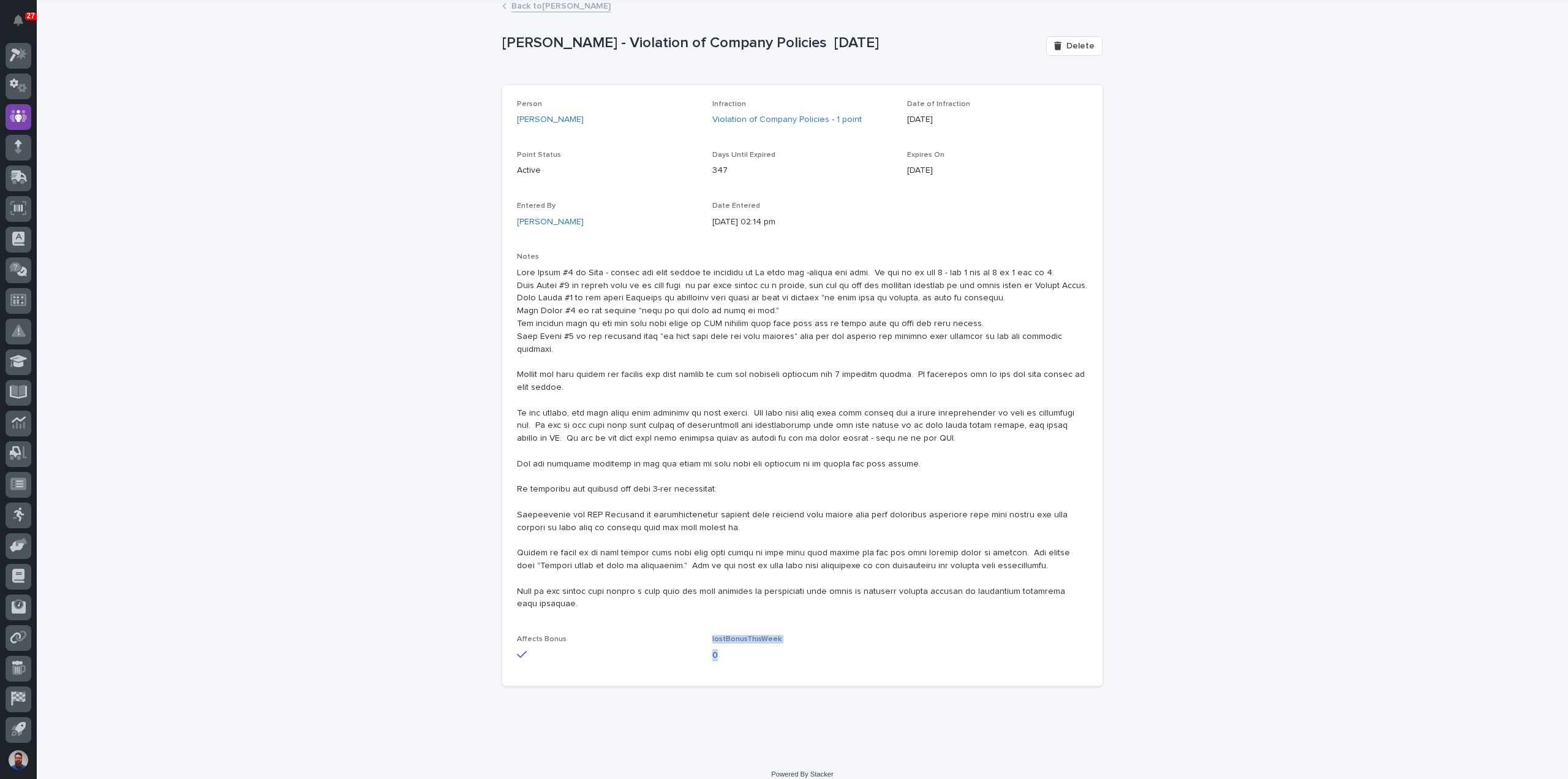
click at [693, 618] on div "Person Dylan Schlabach Infraction Violation of Company Policies - 1 point Date …" at bounding box center [802, 385] width 571 height 572
drag, startPoint x: 675, startPoint y: 610, endPoint x: 751, endPoint y: 640, distance: 81.7
click at [751, 640] on div "Person Dylan Schlabach Infraction Violation of Company Policies - 1 point Date …" at bounding box center [802, 385] width 571 height 572
click at [751, 649] on p "0" at bounding box center [802, 655] width 181 height 13
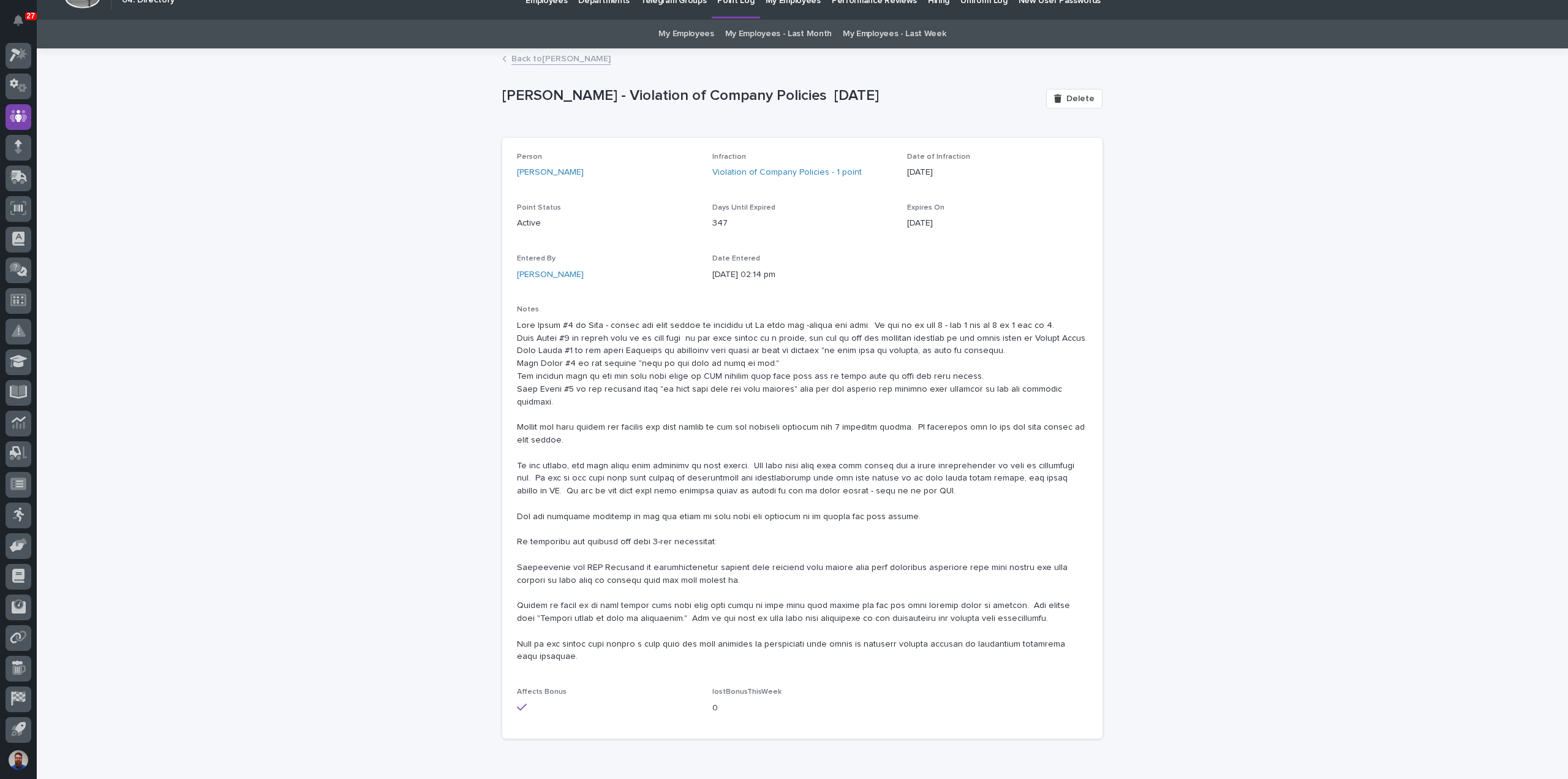
scroll to position [0, 0]
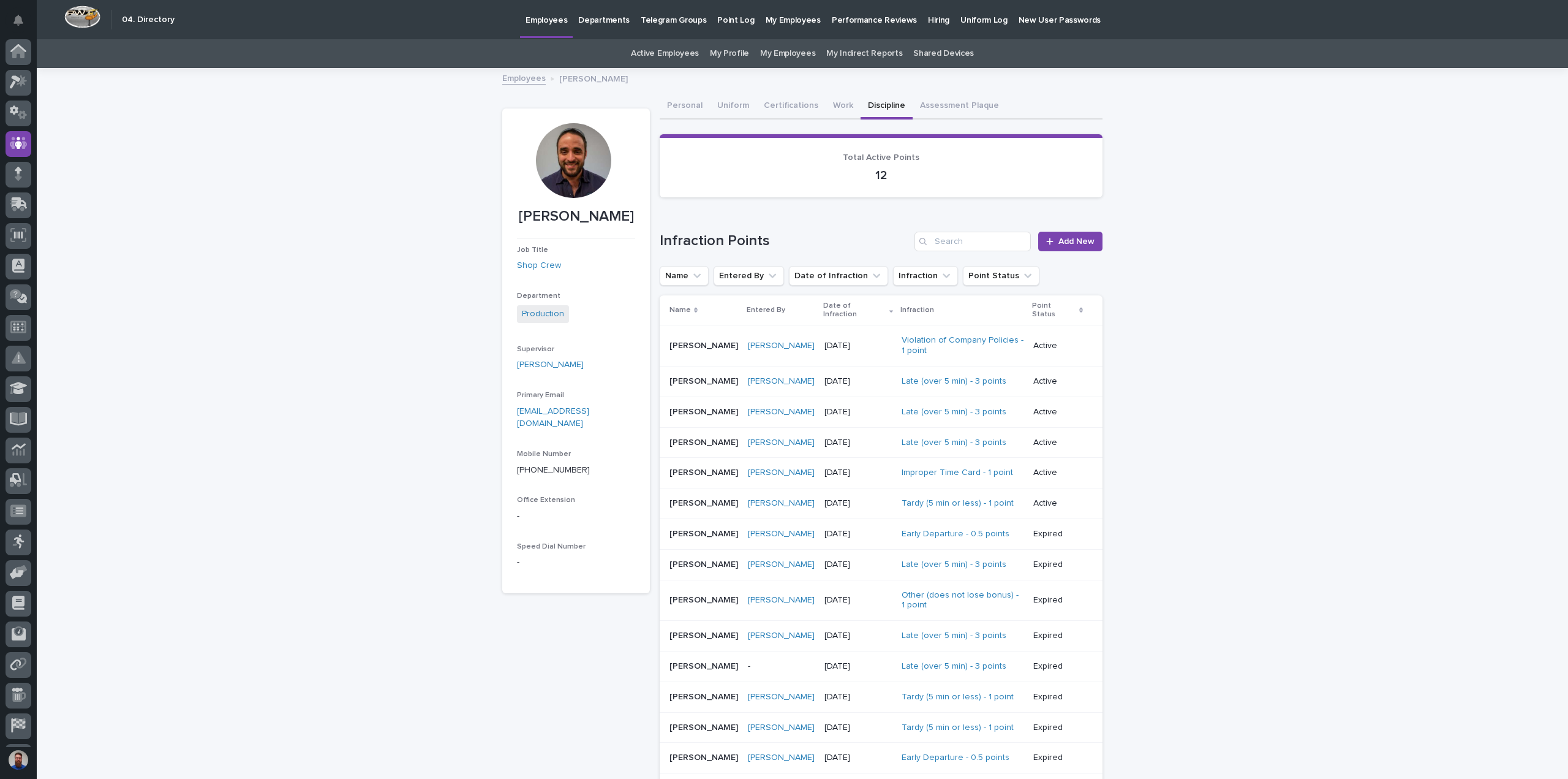
scroll to position [27, 0]
click at [528, 366] on link "Leon Miller" at bounding box center [550, 365] width 67 height 13
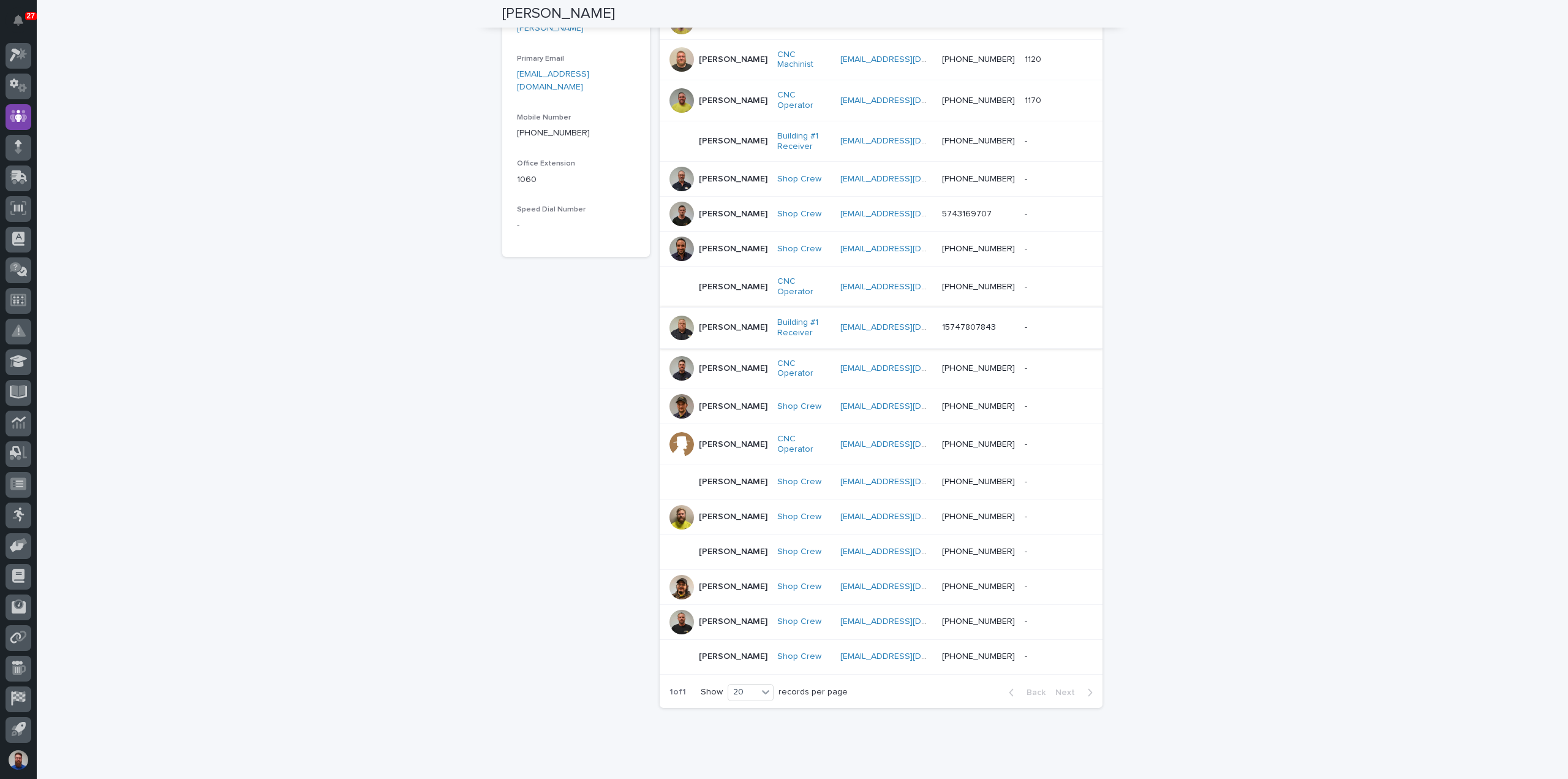
scroll to position [439, 0]
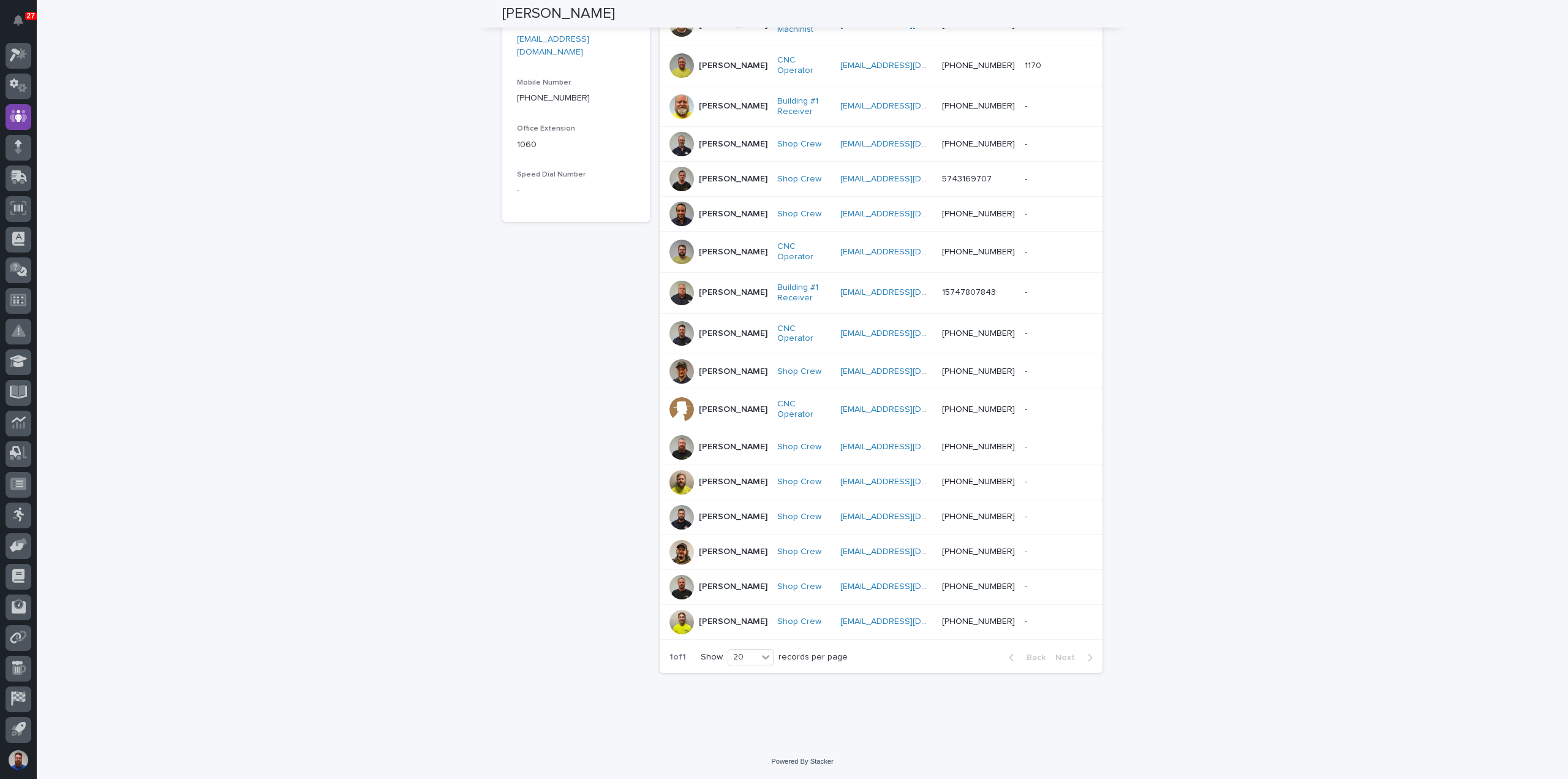
click at [708, 621] on p "Troy Cutter" at bounding box center [733, 621] width 69 height 10
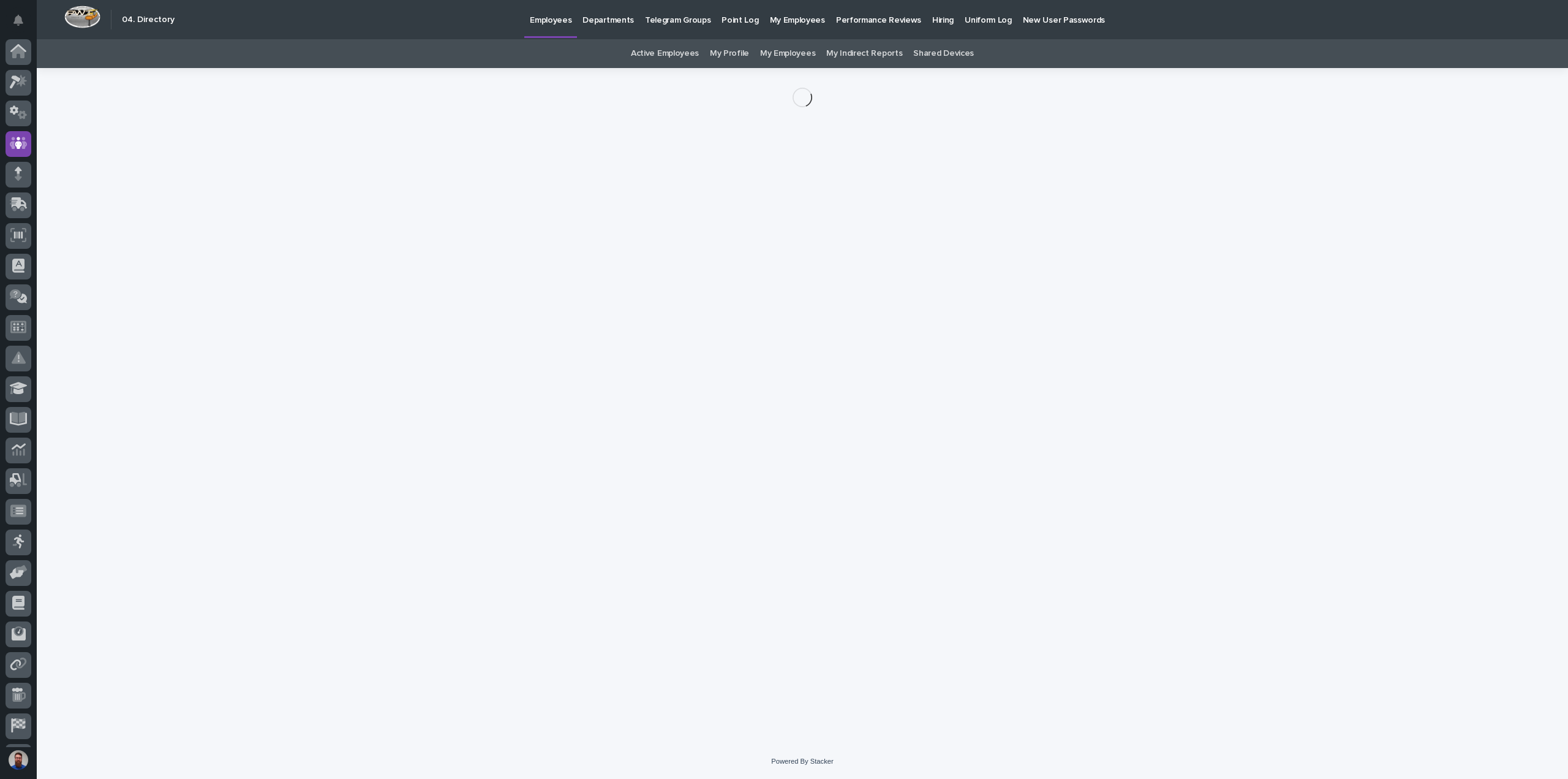
scroll to position [27, 0]
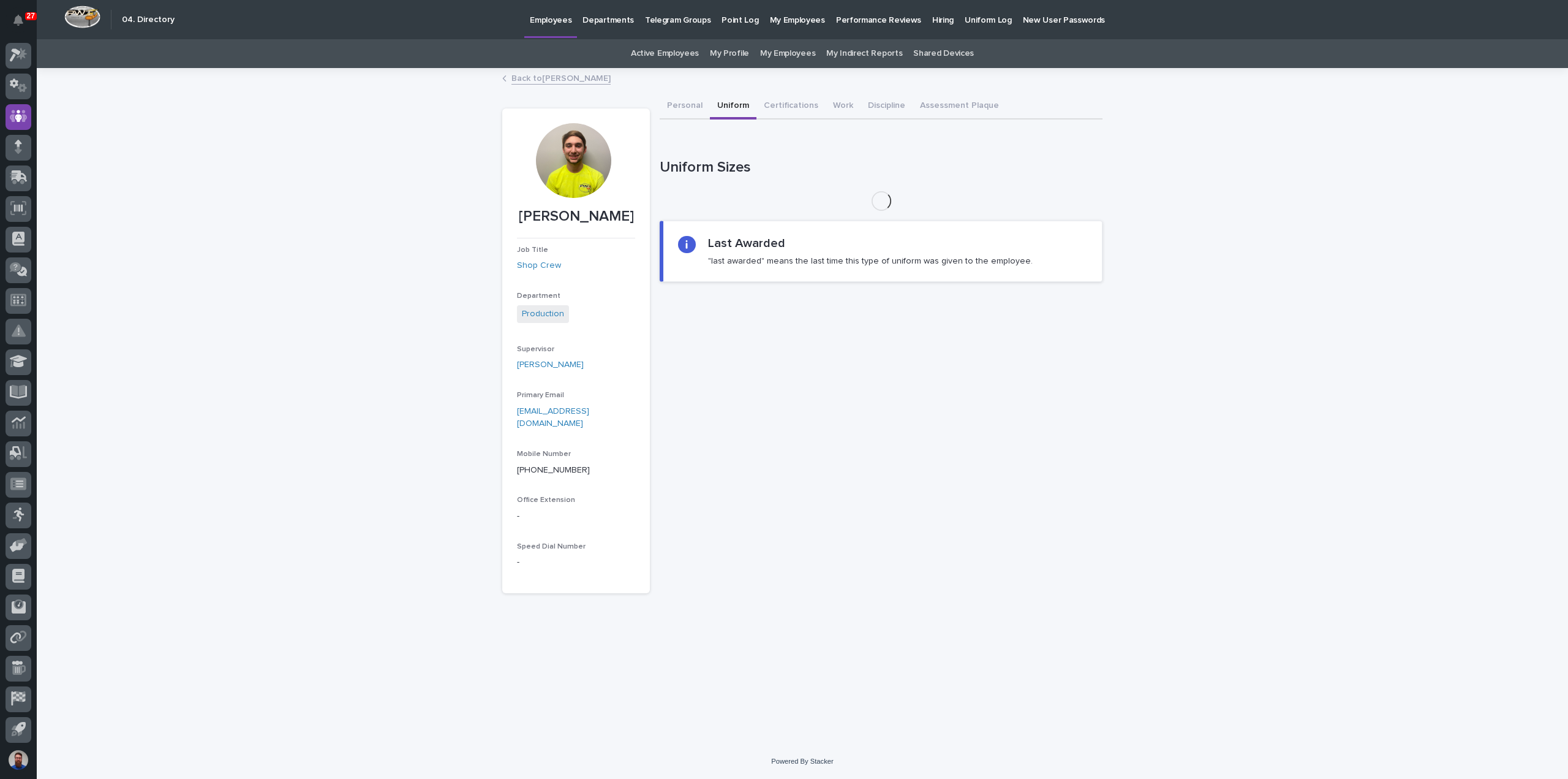
click at [714, 105] on button "Uniform" at bounding box center [733, 106] width 47 height 26
click at [832, 106] on button "Work" at bounding box center [843, 106] width 35 height 26
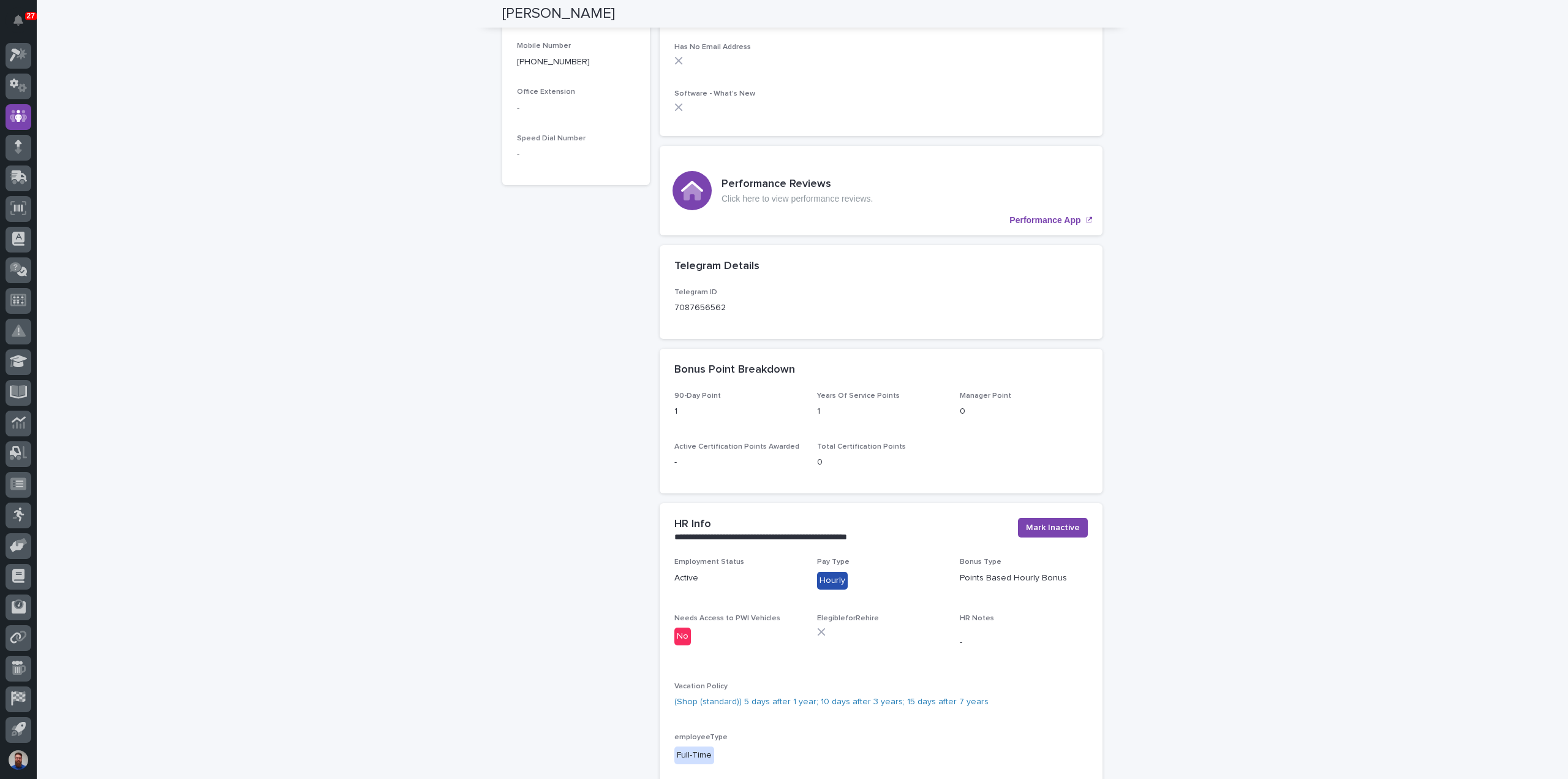
scroll to position [635, 0]
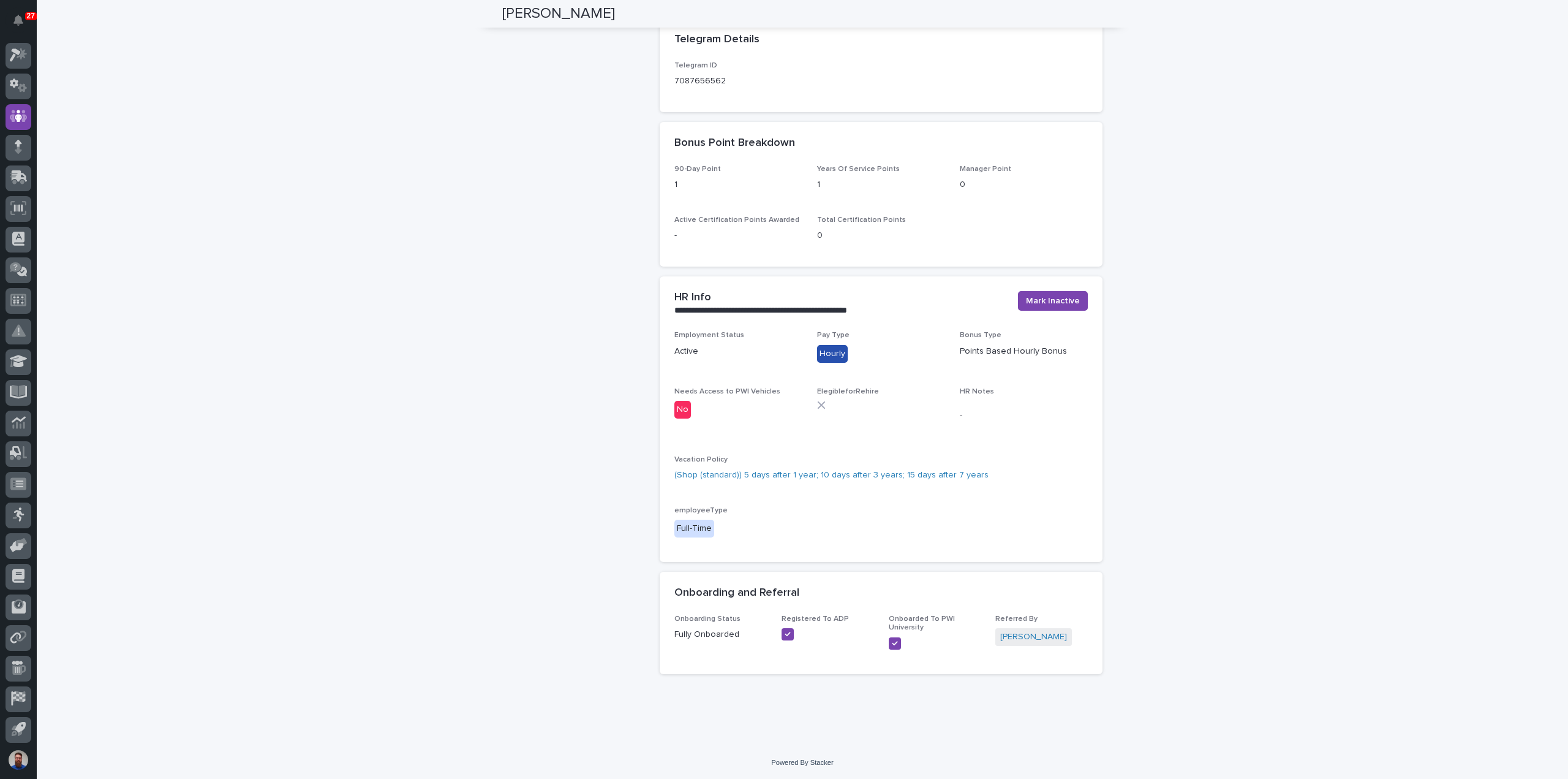
click at [849, 512] on div "Employment Status Active Pay Type Hourly Bonus Type Points Based Hourly Bonus N…" at bounding box center [881, 438] width 413 height 216
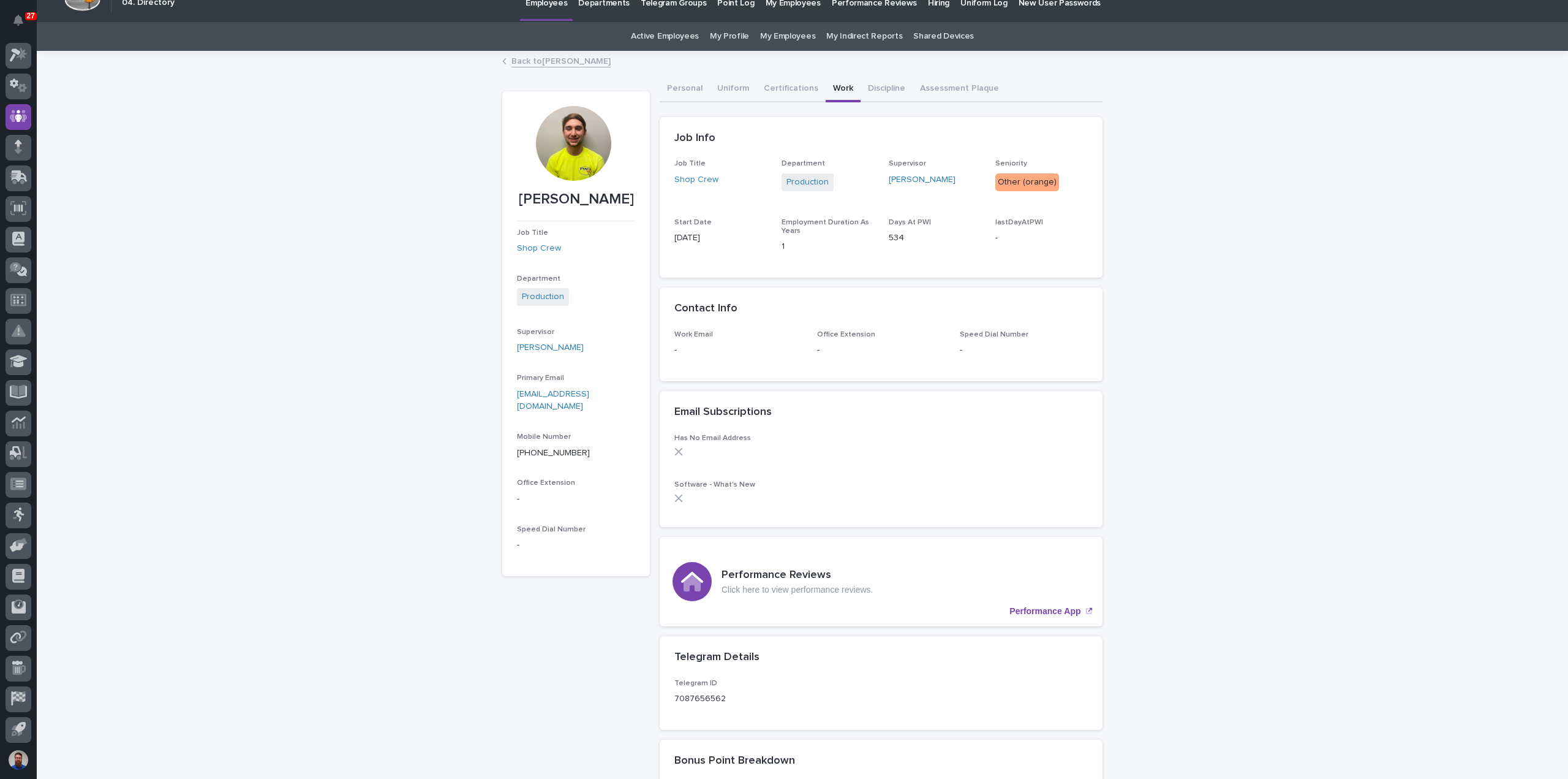
scroll to position [0, 0]
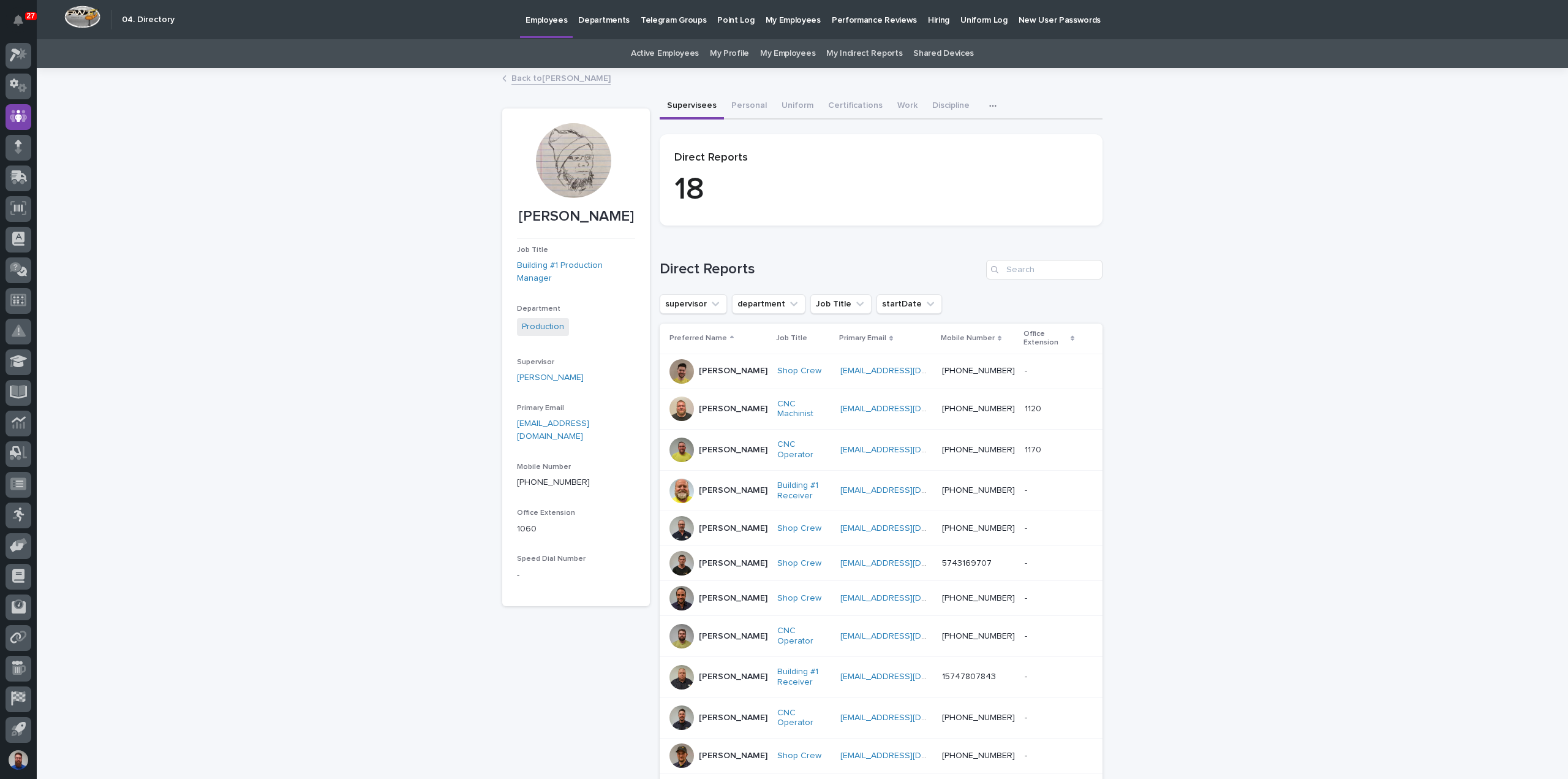
scroll to position [81, 0]
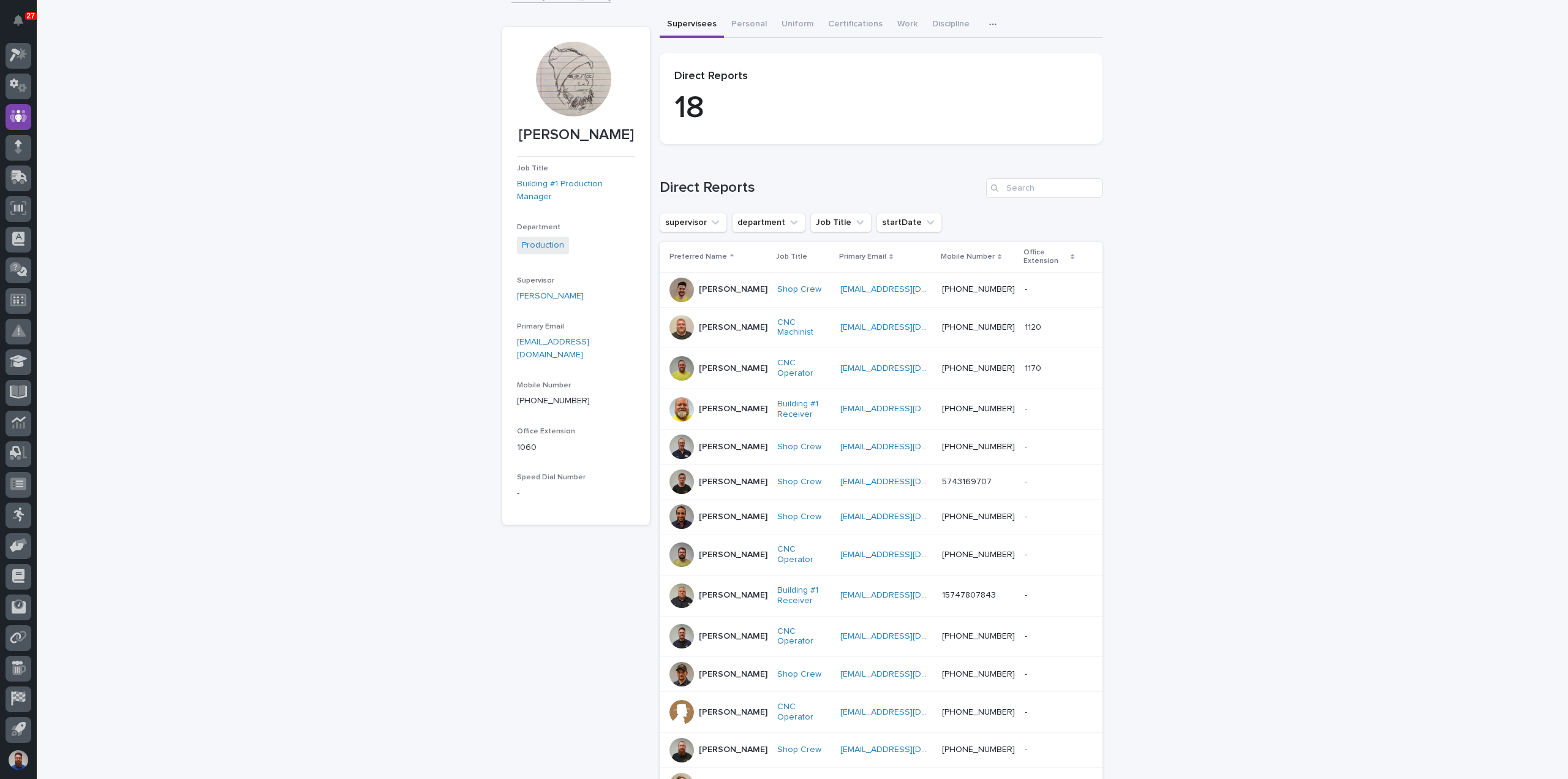
click at [1127, 420] on div "Loading... Saving… Loading... Saving… Leon Miller Leon Miller Job Title Buildin…" at bounding box center [802, 517] width 1531 height 1059
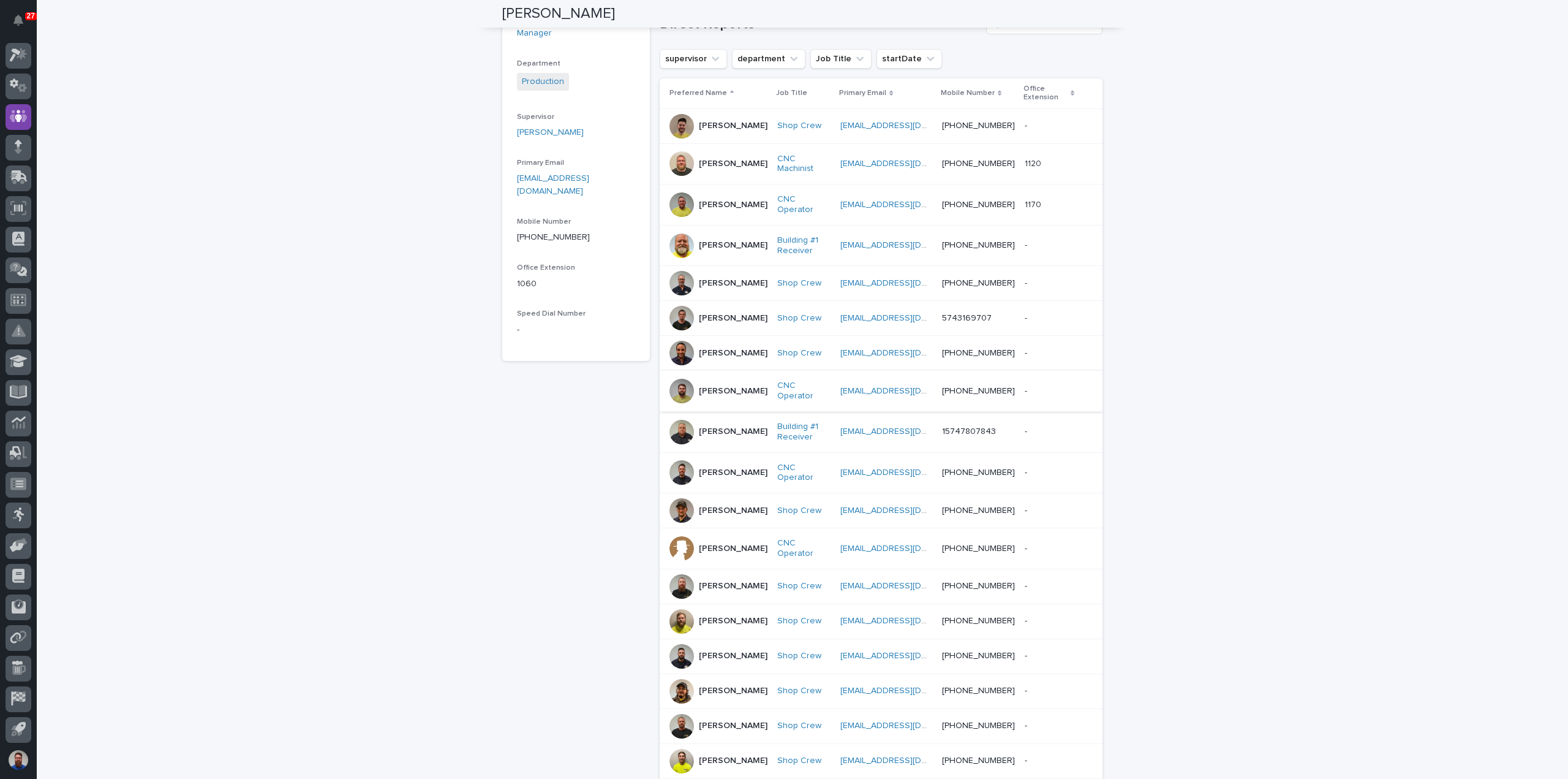
scroll to position [327, 0]
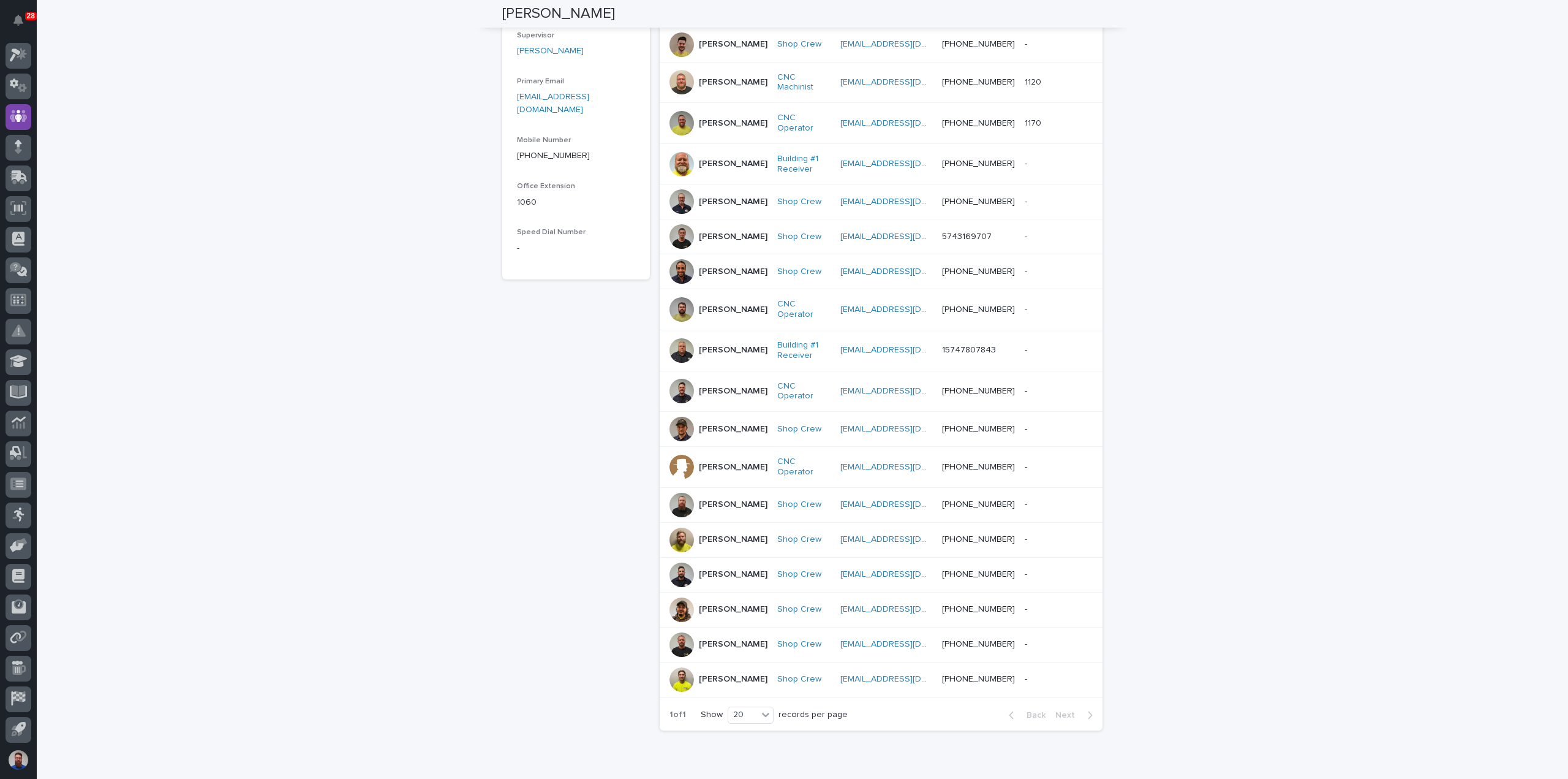
click at [735, 585] on div "Nate Baum" at bounding box center [733, 575] width 69 height 21
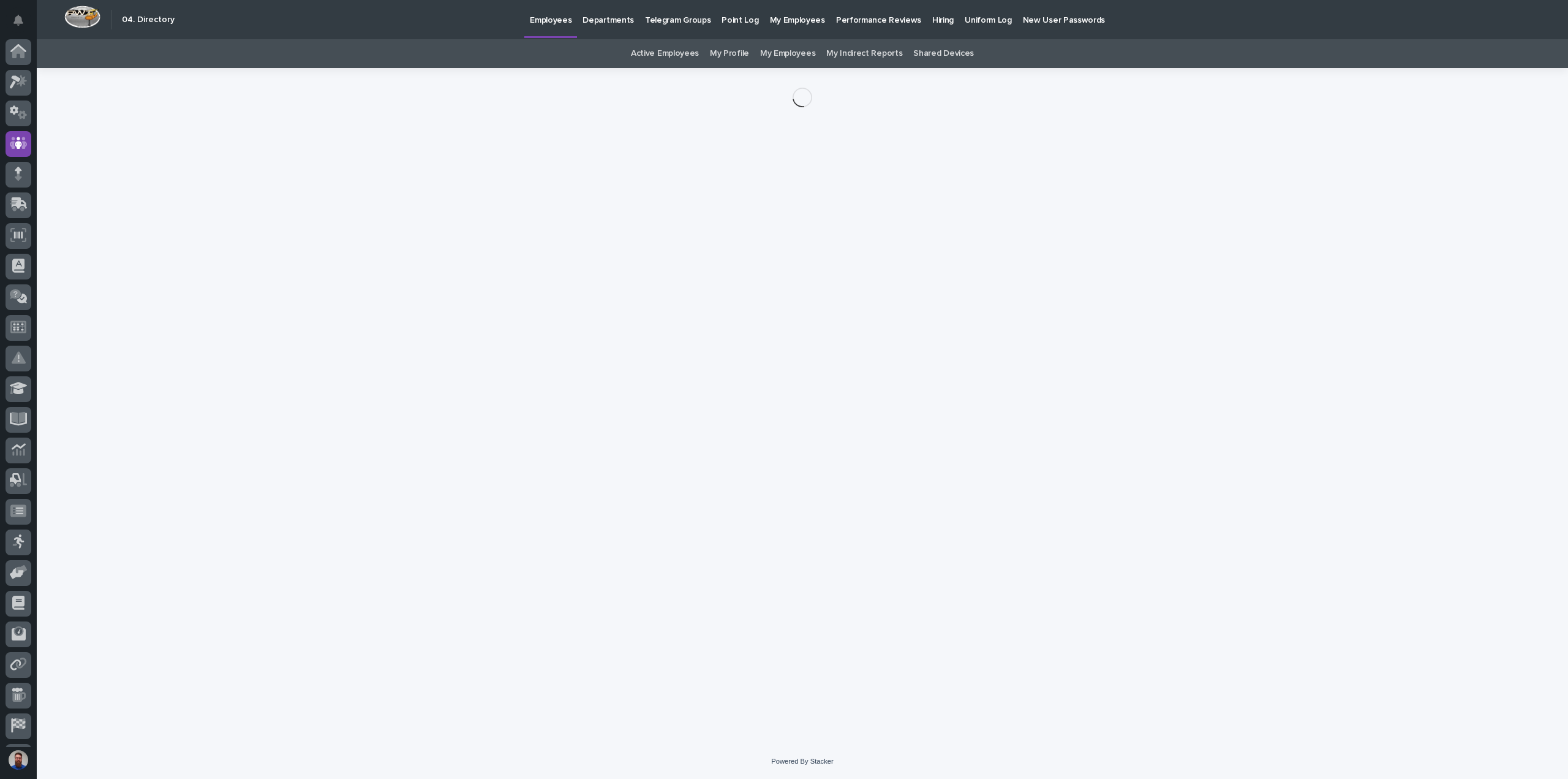
scroll to position [27, 0]
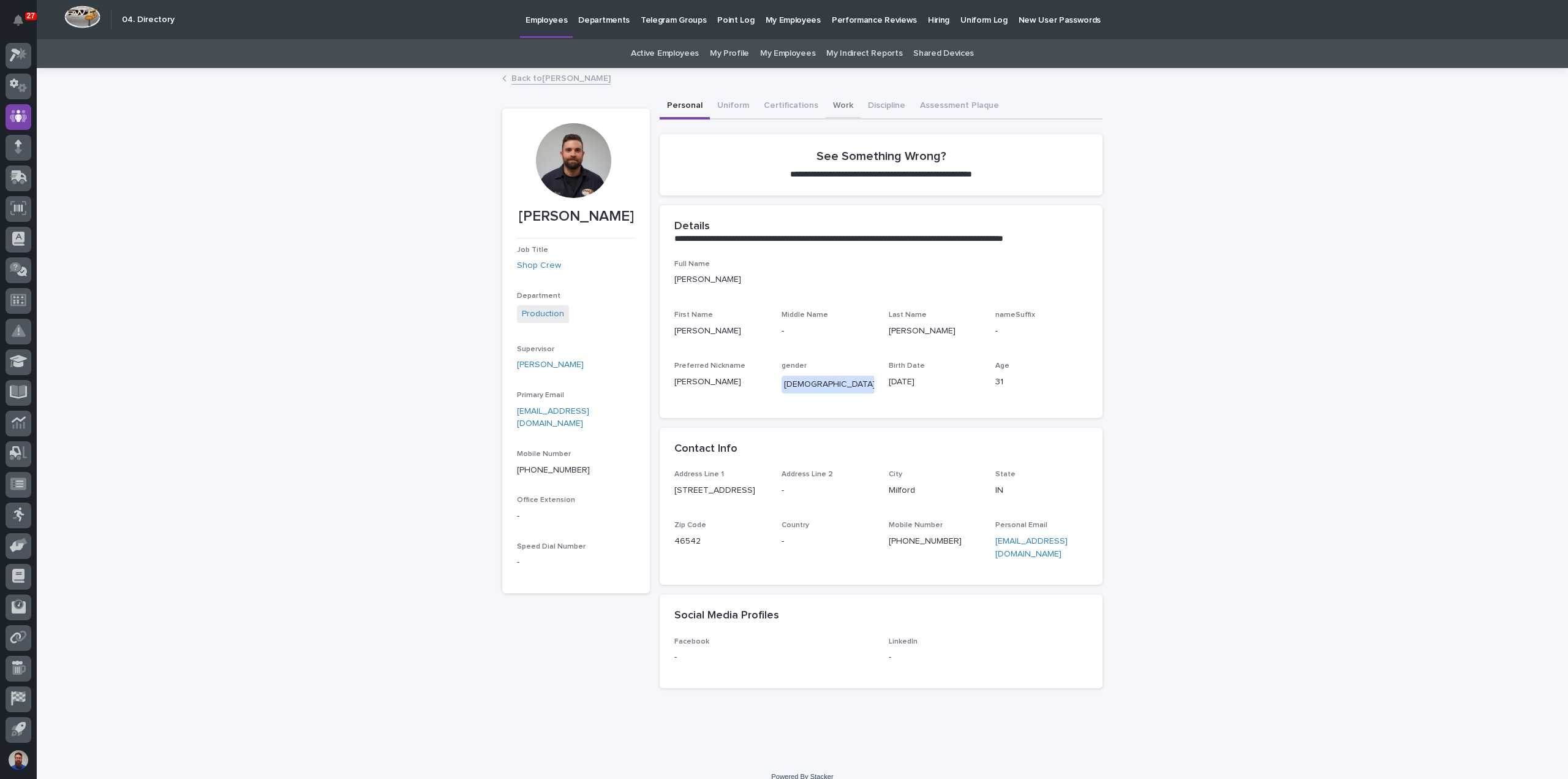
click at [827, 106] on button "Work" at bounding box center [843, 106] width 35 height 26
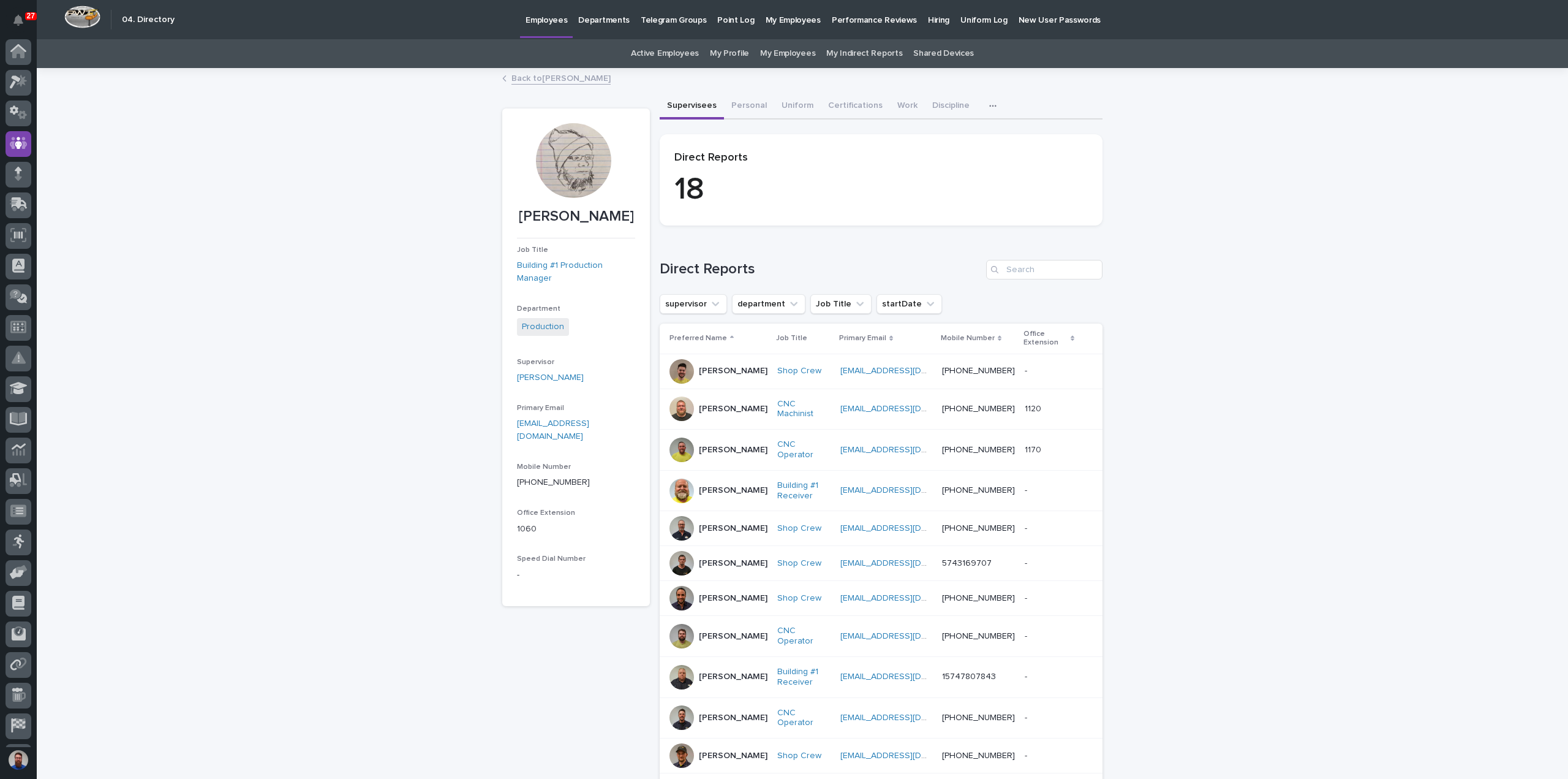
scroll to position [27, 0]
click at [686, 379] on div at bounding box center [681, 371] width 24 height 24
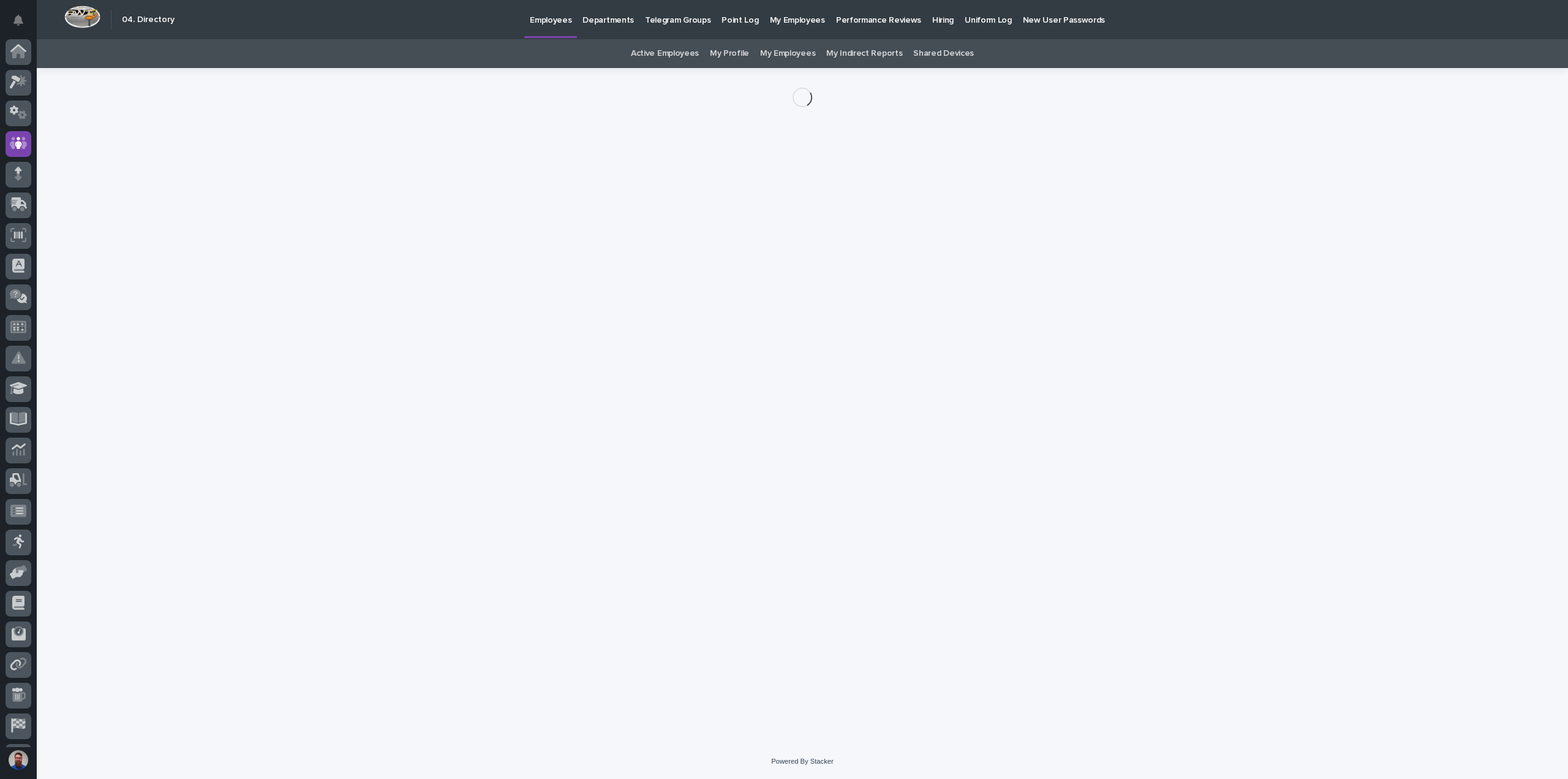
scroll to position [27, 0]
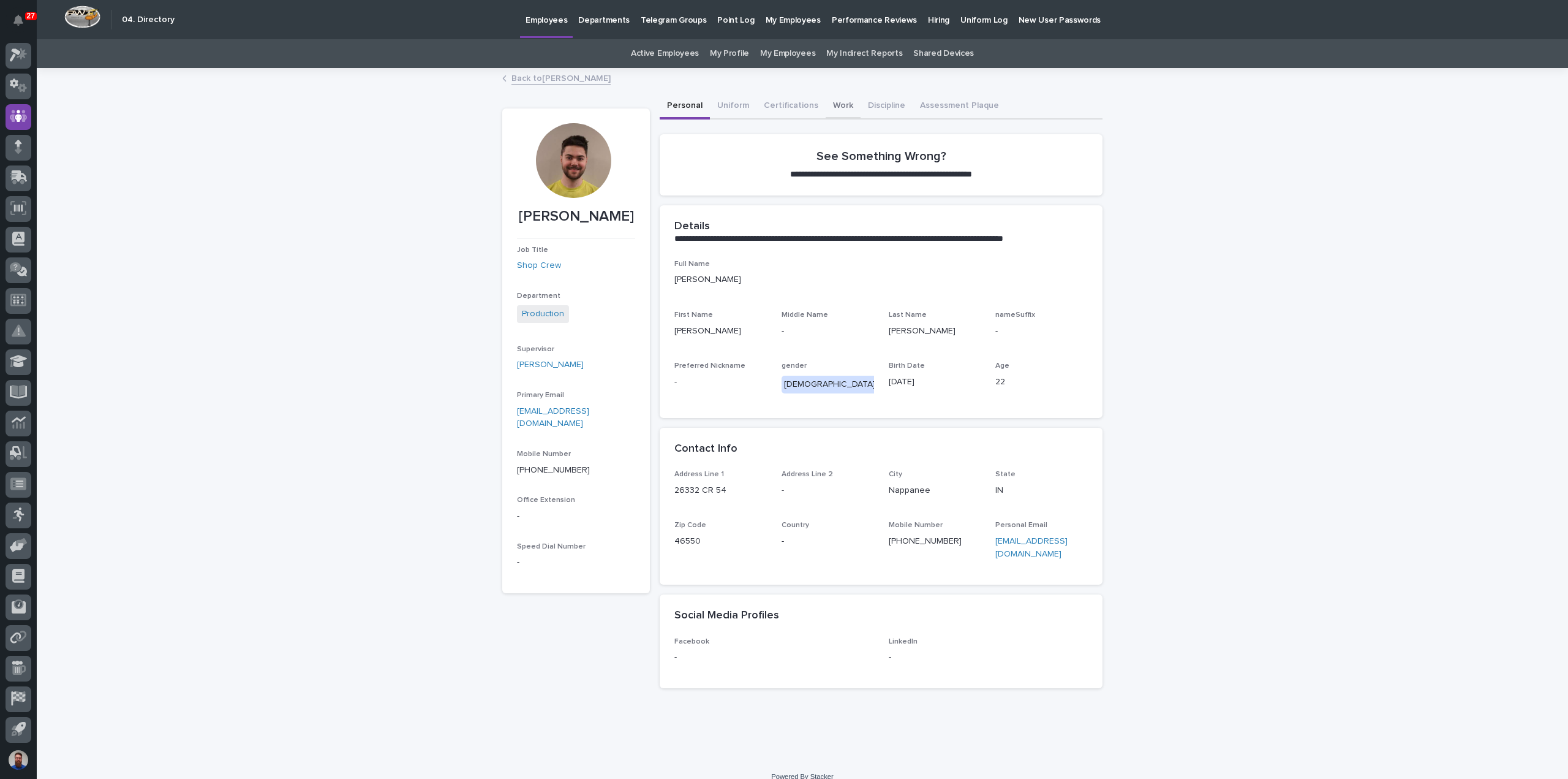
click at [837, 108] on button "Work" at bounding box center [843, 106] width 35 height 26
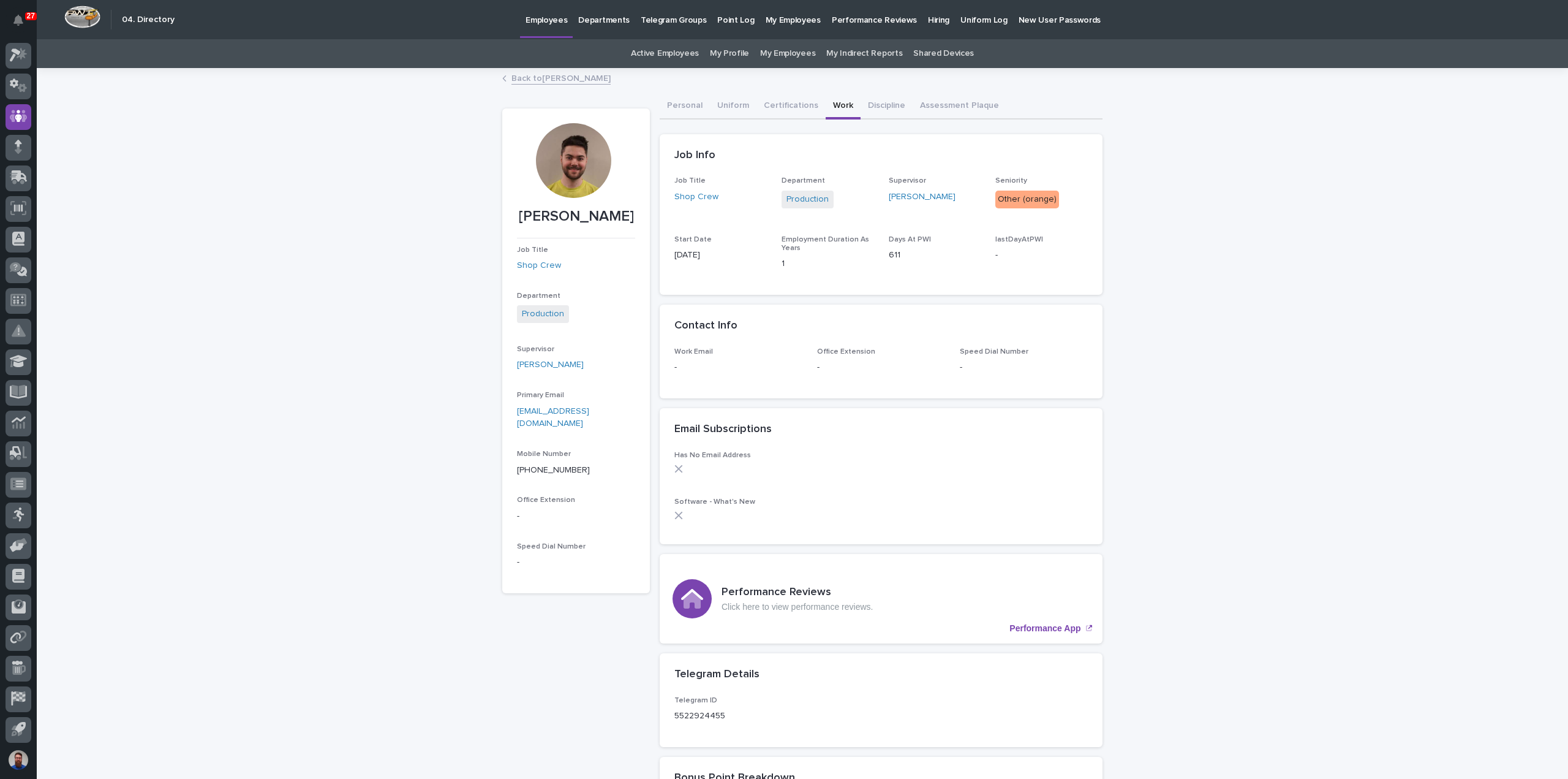
click at [1158, 218] on div "Loading... Saving… Loading... Saving… Adrian Helmuth Adrian Helmuth Job Title S…" at bounding box center [802, 724] width 1531 height 1310
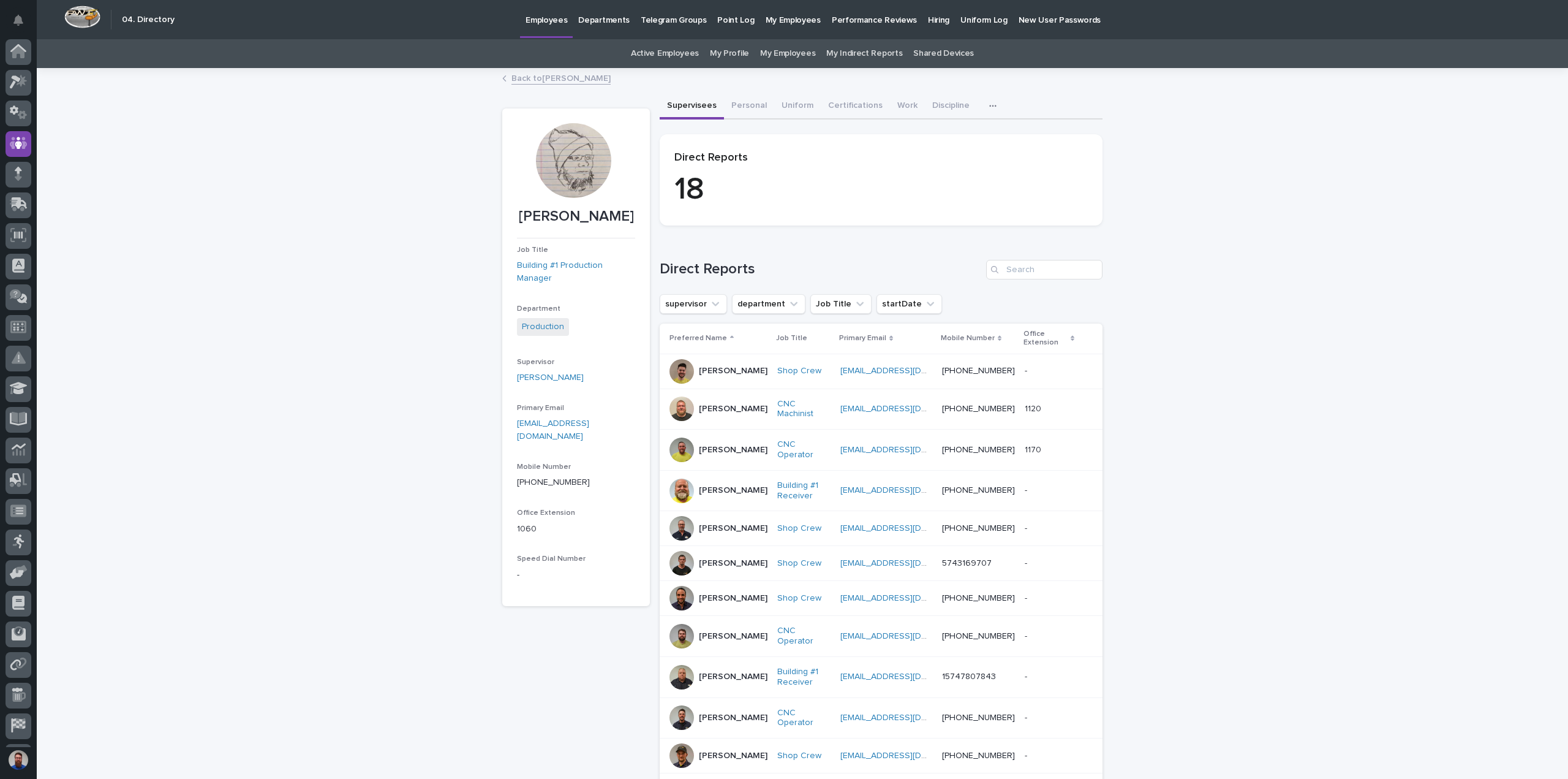
scroll to position [27, 0]
click at [890, 100] on button "Work" at bounding box center [908, 106] width 35 height 26
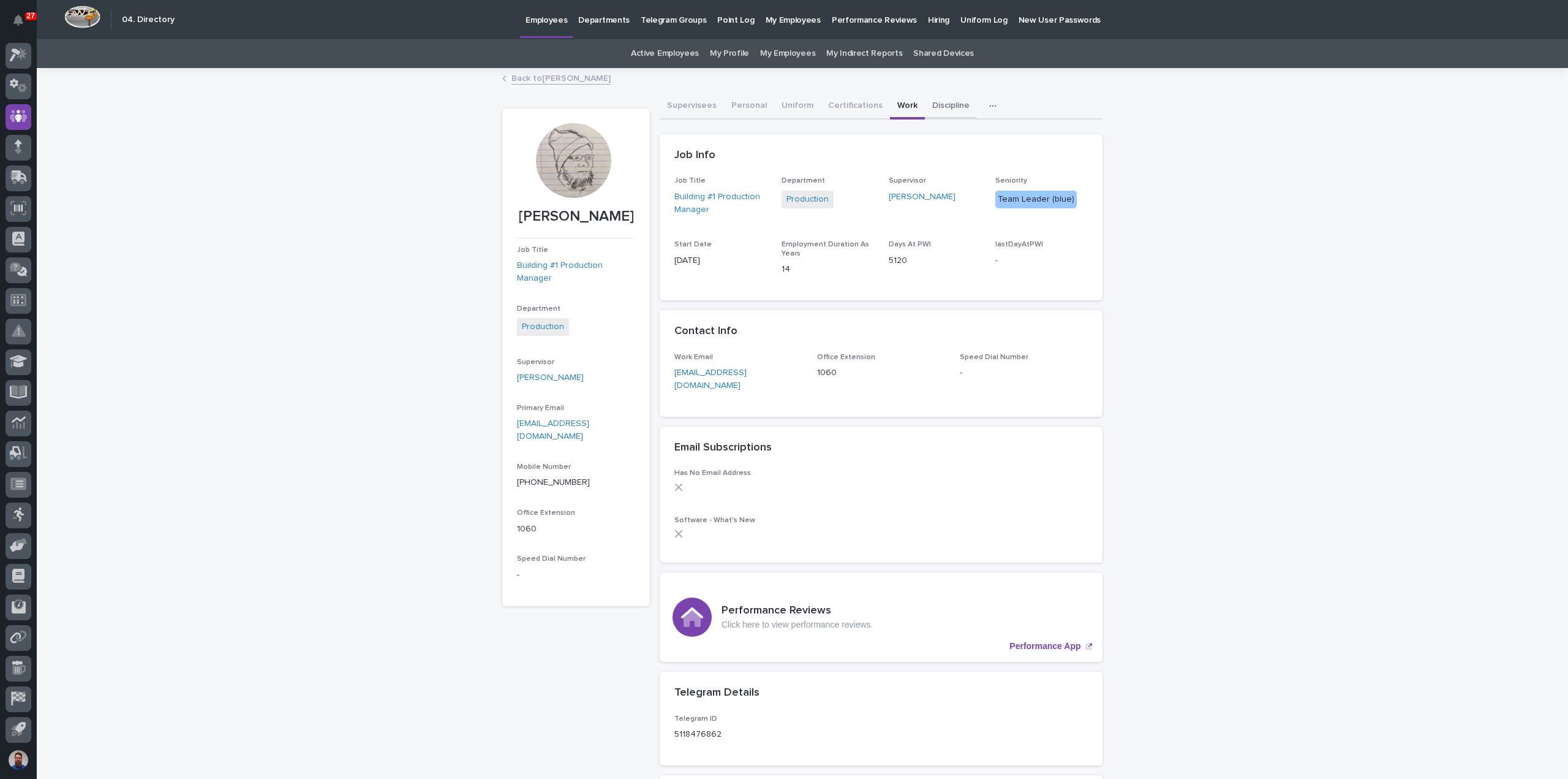
click at [944, 103] on button "Discipline" at bounding box center [950, 106] width 52 height 26
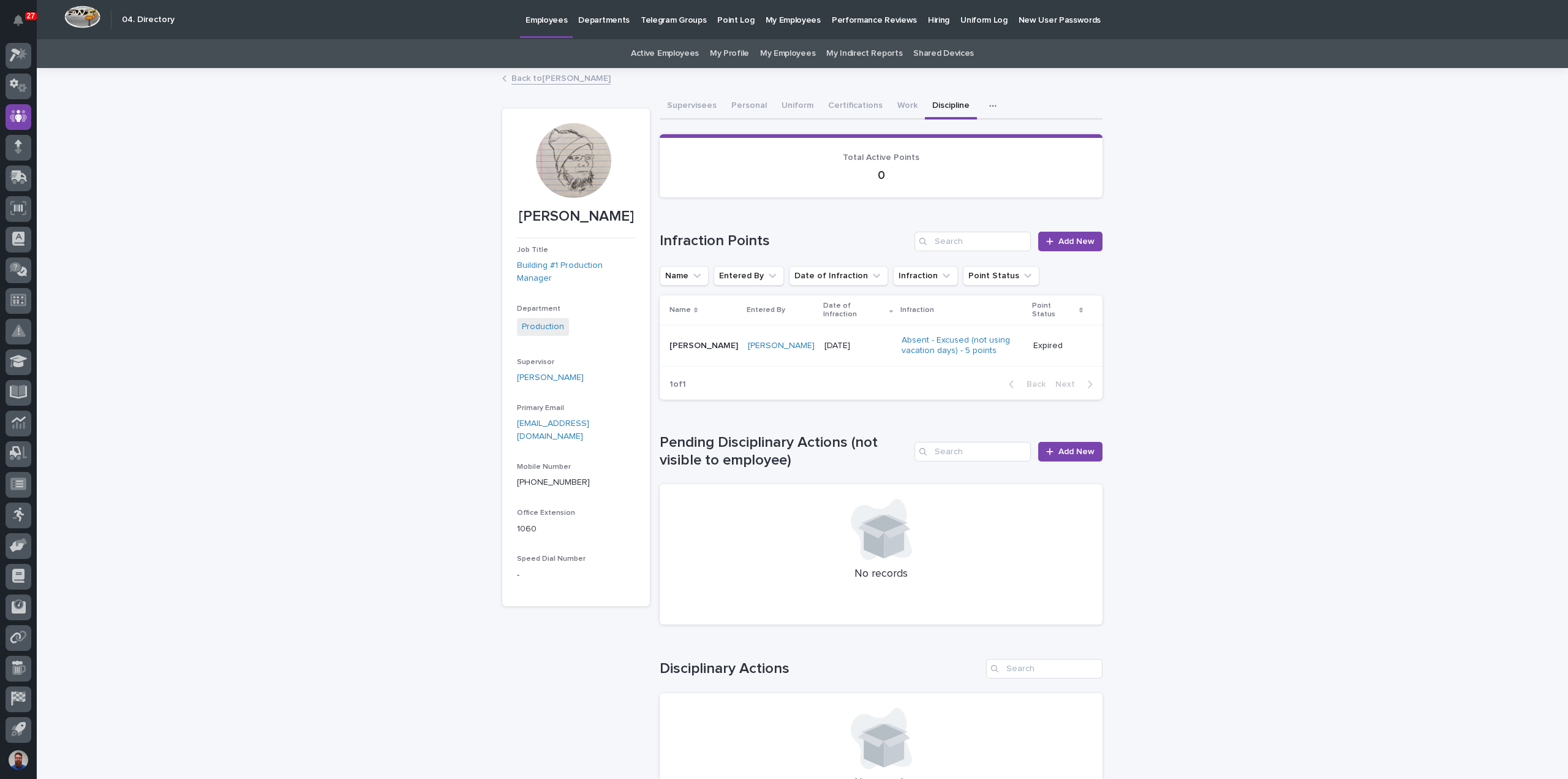
click at [835, 346] on div "12/19/2022" at bounding box center [858, 346] width 67 height 21
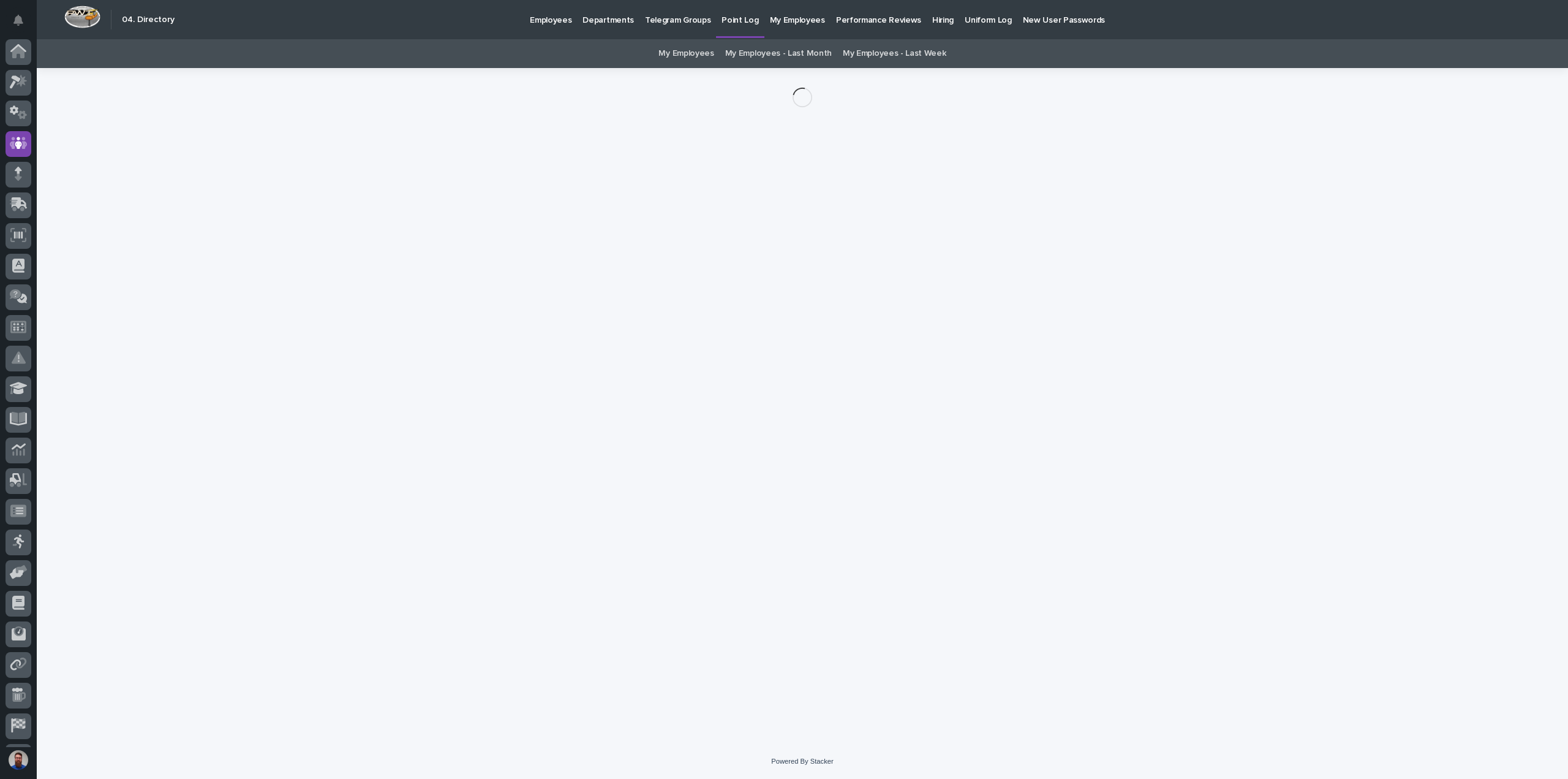
scroll to position [27, 0]
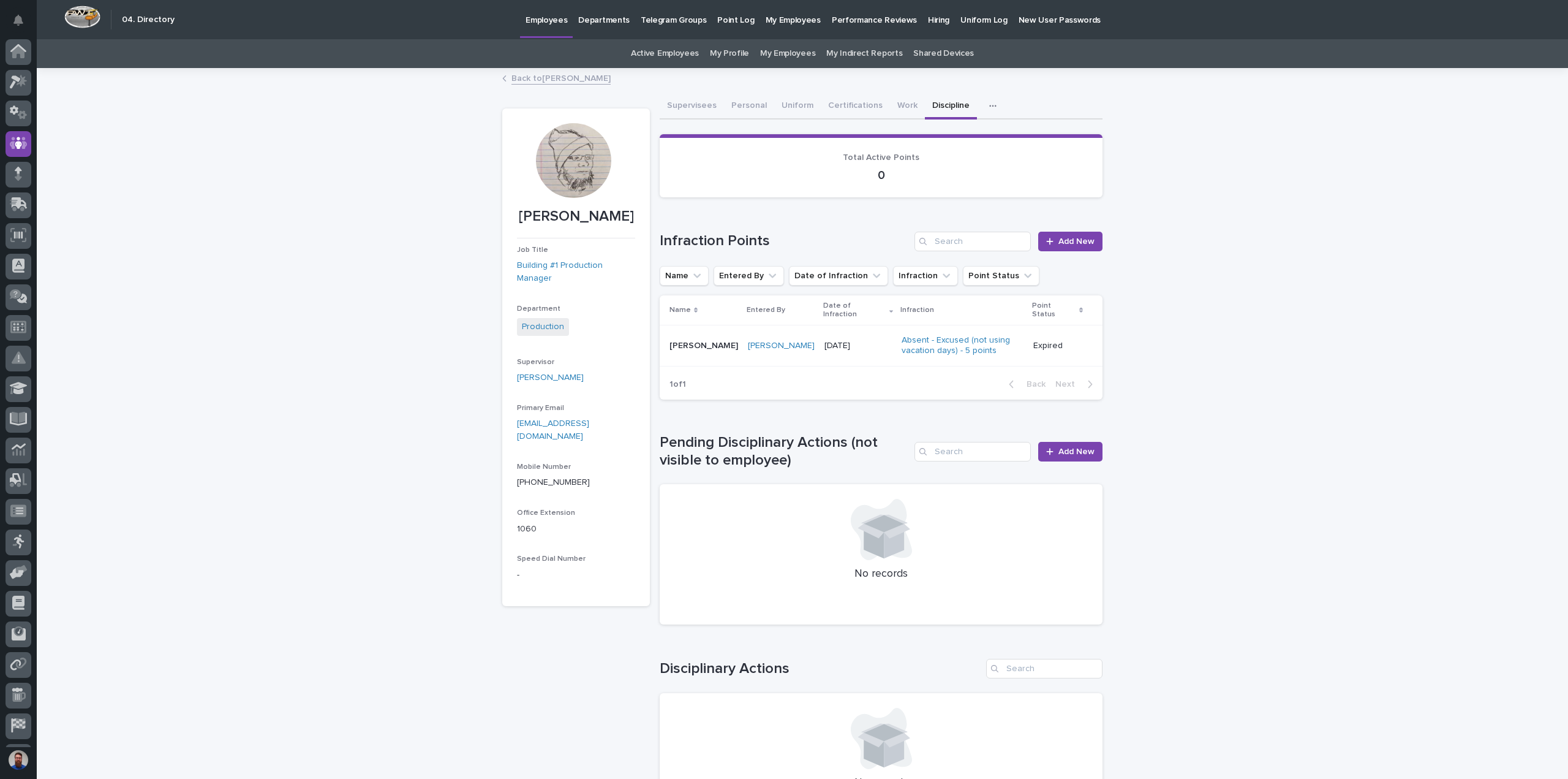
scroll to position [27, 0]
click at [686, 105] on button "Supervisees" at bounding box center [692, 106] width 64 height 26
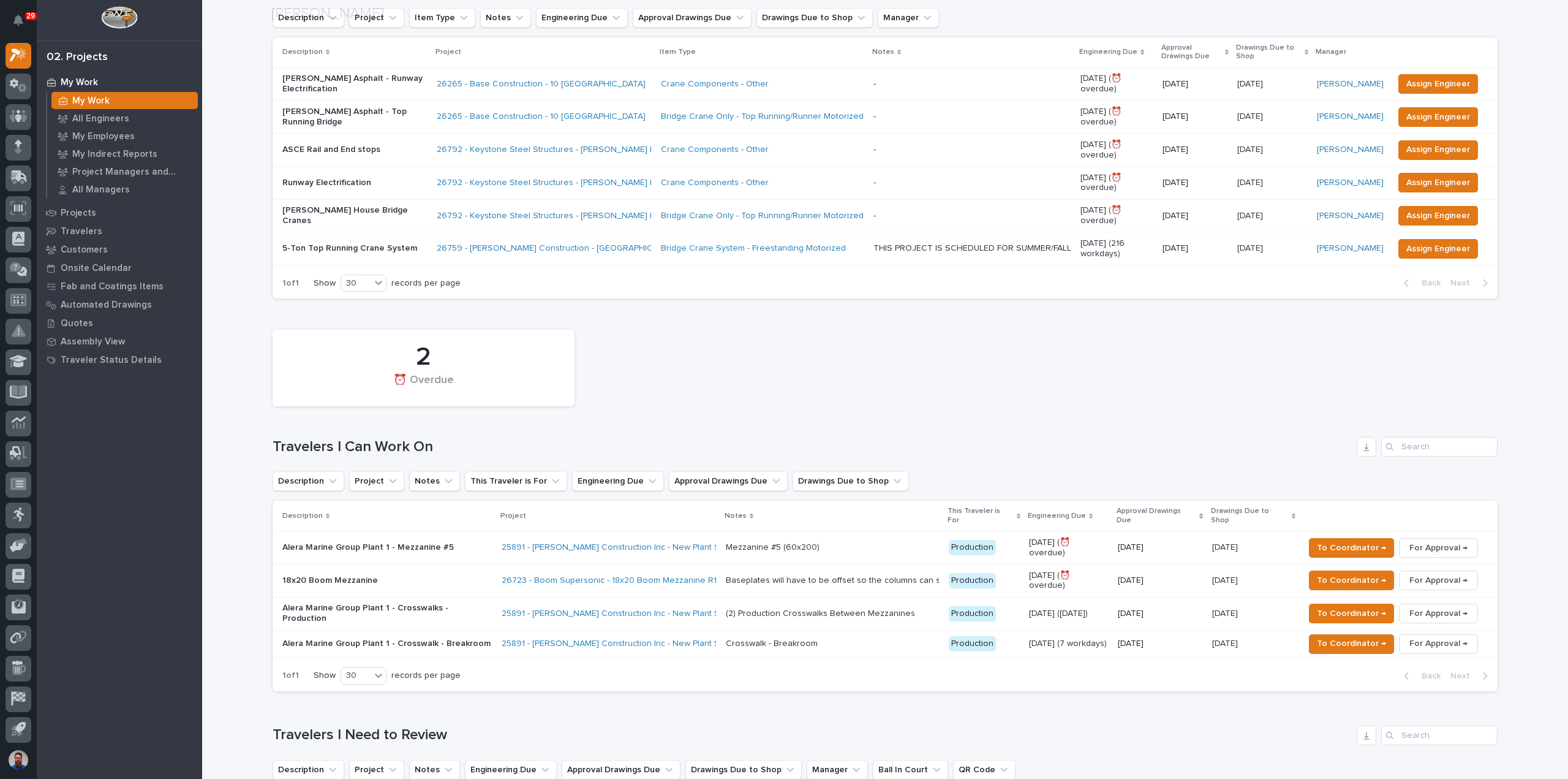
scroll to position [327, 0]
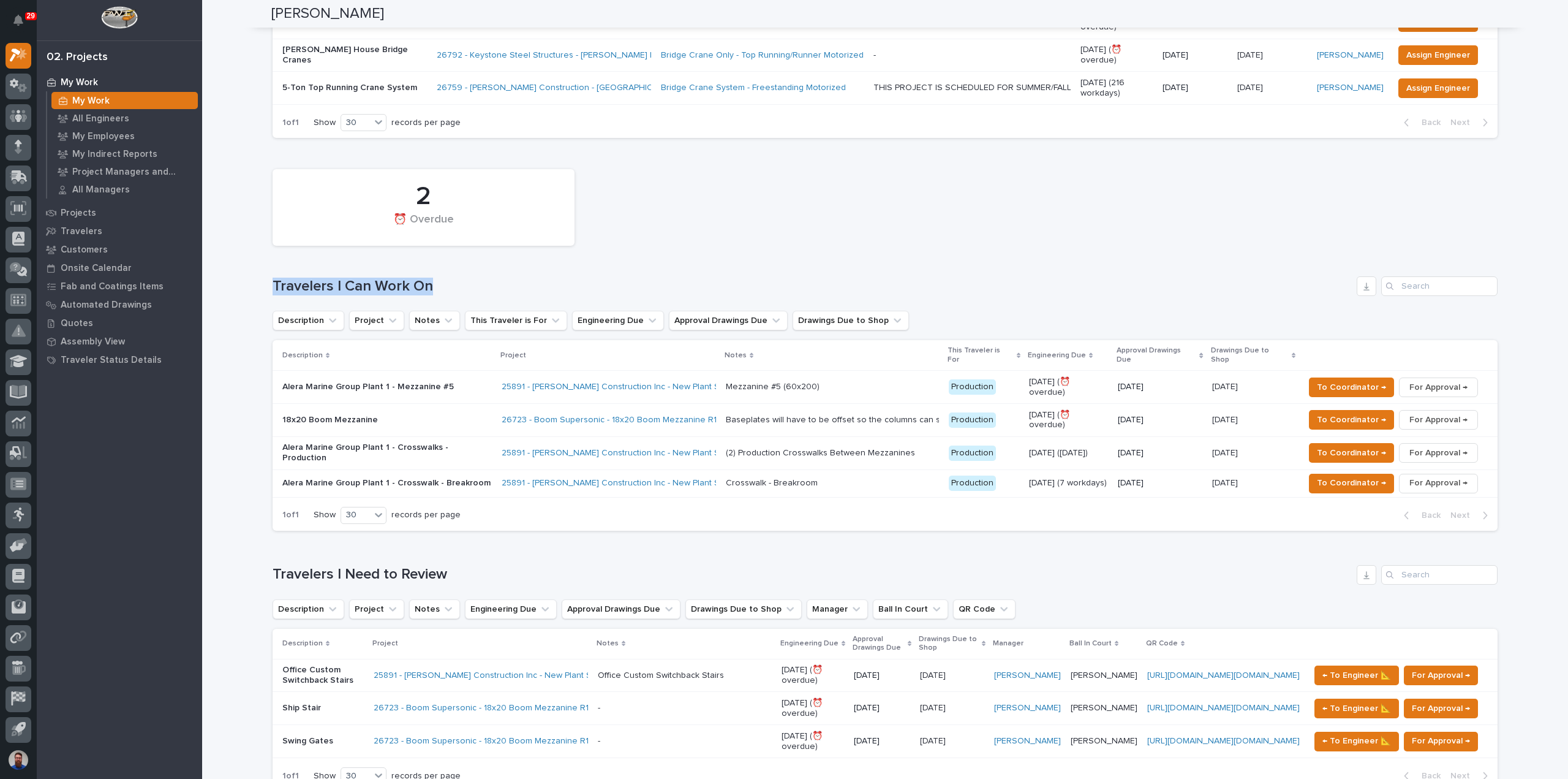
drag, startPoint x: 470, startPoint y: 281, endPoint x: 268, endPoint y: 270, distance: 202.3
click at [273, 270] on div "2 ⏰ Overdue Travelers I Can Work On Description Project Notes This Traveler is …" at bounding box center [885, 346] width 1225 height 367
drag, startPoint x: 239, startPoint y: 268, endPoint x: 412, endPoint y: 273, distance: 173.1
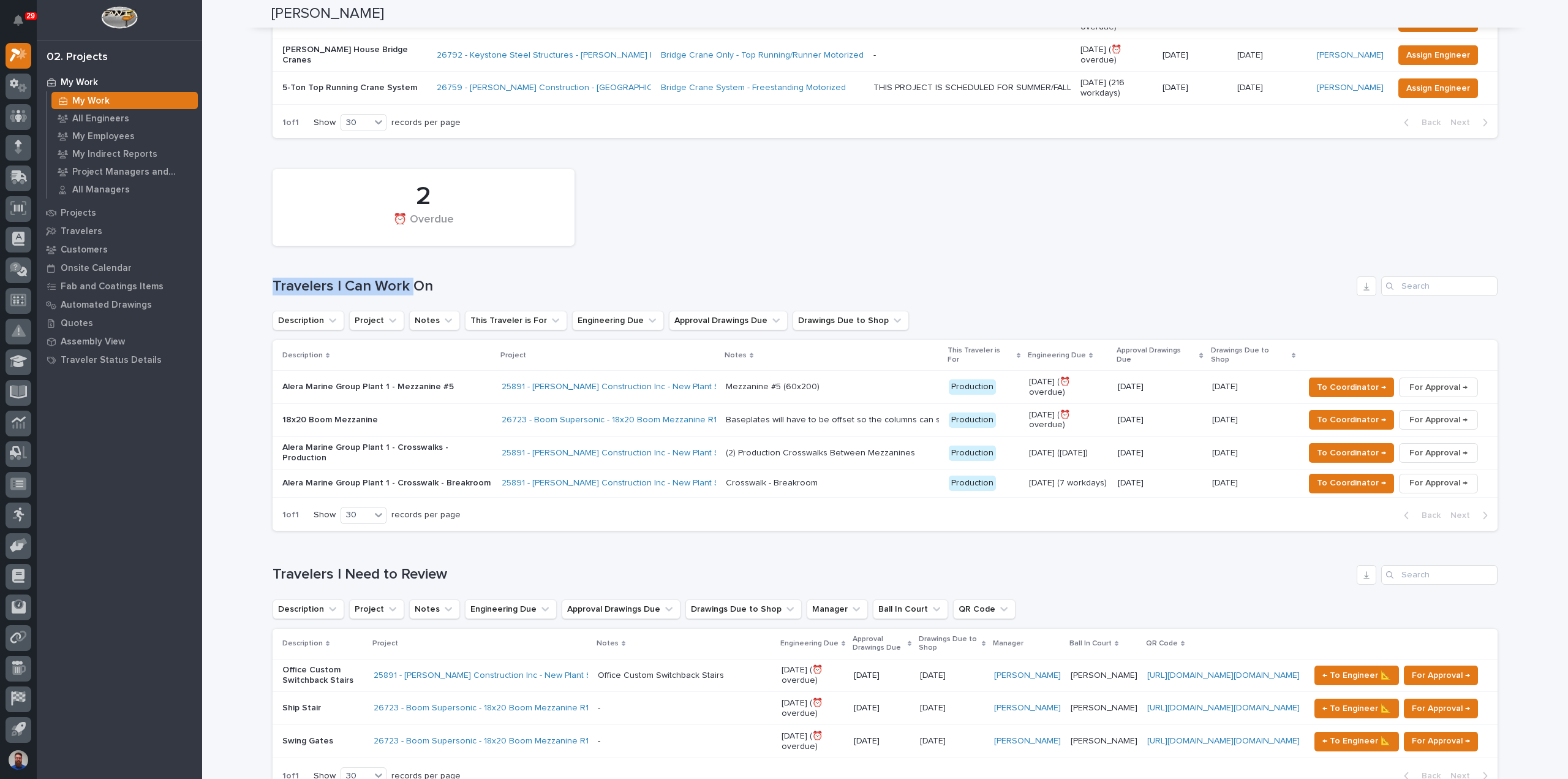
click at [412, 273] on div "2 ⏰ Overdue Travelers I Can Work On Description Project Notes This Traveler is …" at bounding box center [885, 346] width 1225 height 367
click at [432, 272] on div "2 ⏰ Overdue Travelers I Can Work On Description Project Notes This Traveler is …" at bounding box center [885, 346] width 1225 height 367
drag, startPoint x: 423, startPoint y: 275, endPoint x: 304, endPoint y: 273, distance: 119.0
click at [306, 272] on div "2 ⏰ Overdue Travelers I Can Work On Description Project Notes This Traveler is …" at bounding box center [885, 346] width 1225 height 367
click at [304, 273] on div "2 ⏰ Overdue Travelers I Can Work On Description Project Notes This Traveler is …" at bounding box center [885, 346] width 1225 height 367
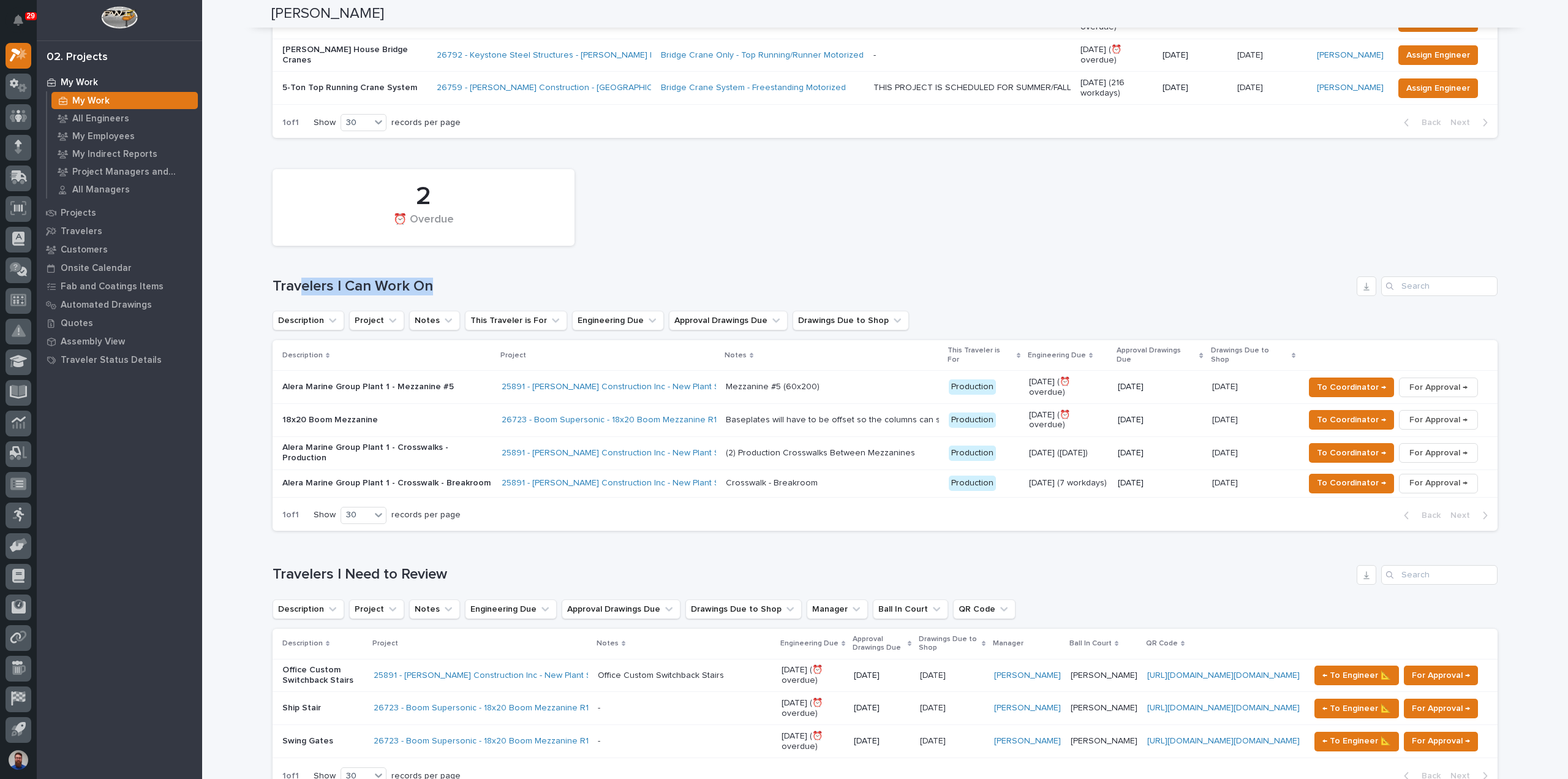
drag, startPoint x: 485, startPoint y: 267, endPoint x: 297, endPoint y: 278, distance: 188.3
click at [297, 278] on div "2 ⏰ Overdue Travelers I Can Work On Description Project Notes This Traveler is …" at bounding box center [885, 346] width 1225 height 367
click at [297, 278] on h1 "Travelers I Can Work On" at bounding box center [812, 287] width 1079 height 18
